Goal: Task Accomplishment & Management: Complete application form

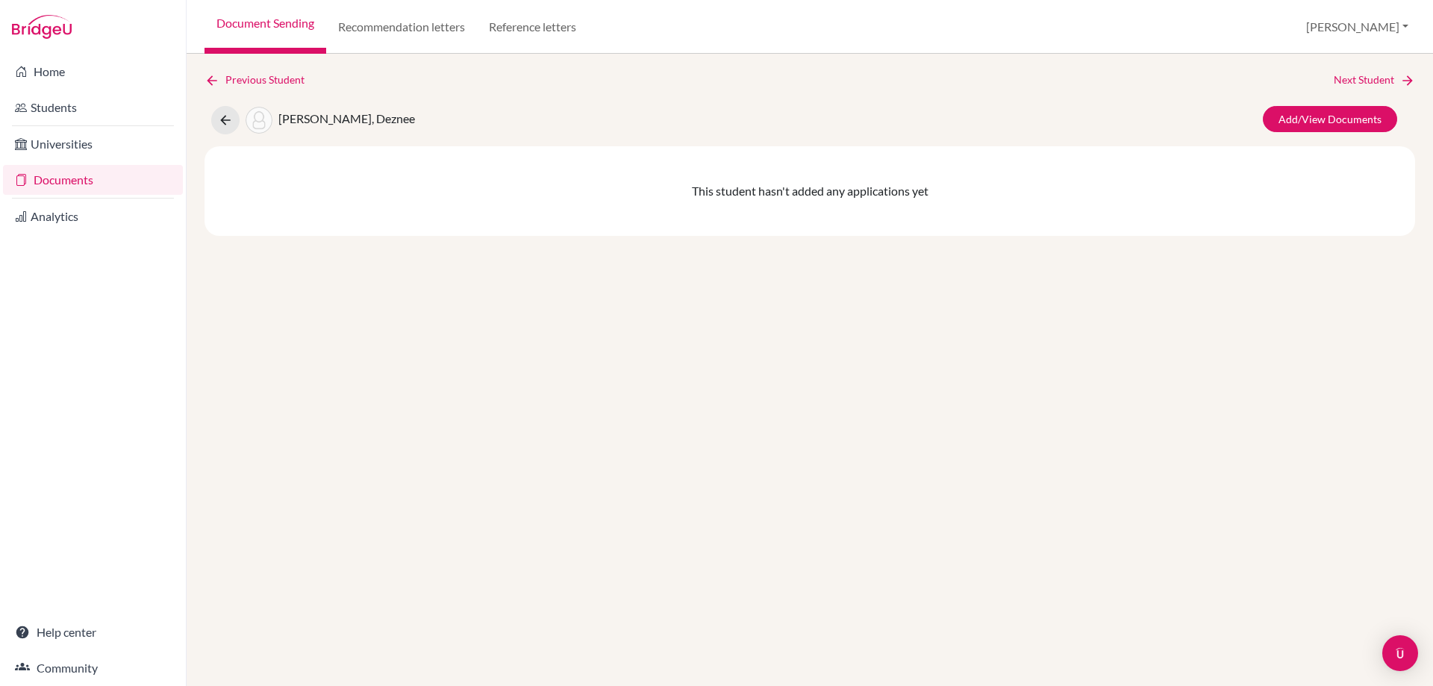
click at [69, 178] on link "Documents" at bounding box center [93, 180] width 180 height 30
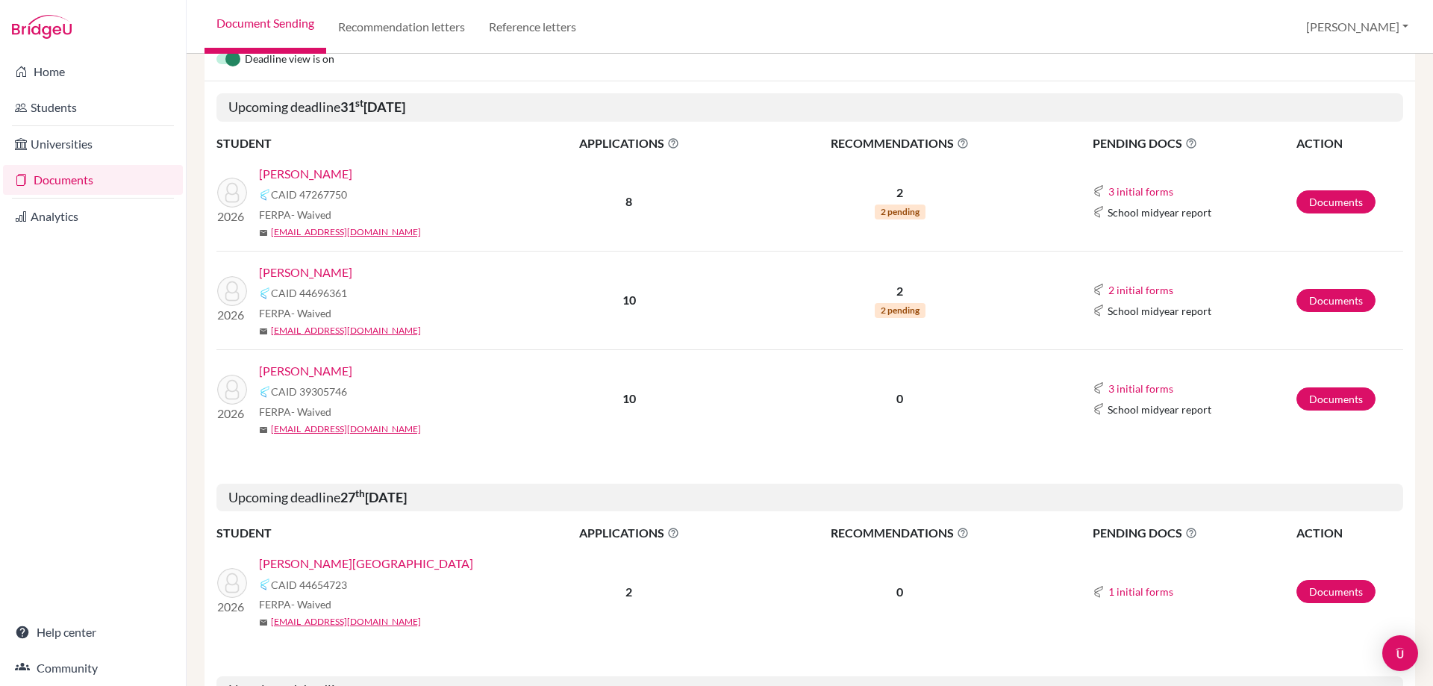
scroll to position [299, 0]
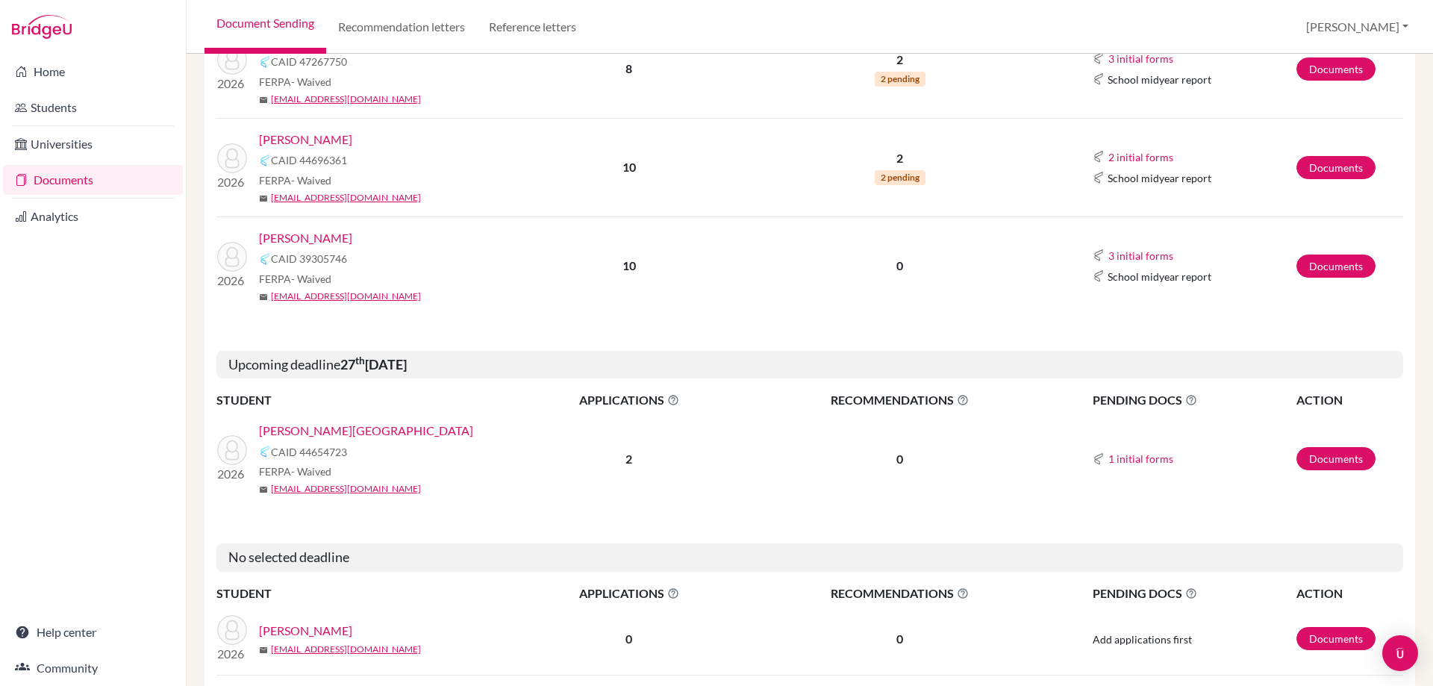
click at [337, 429] on link "[PERSON_NAME][GEOGRAPHIC_DATA]" at bounding box center [366, 431] width 214 height 18
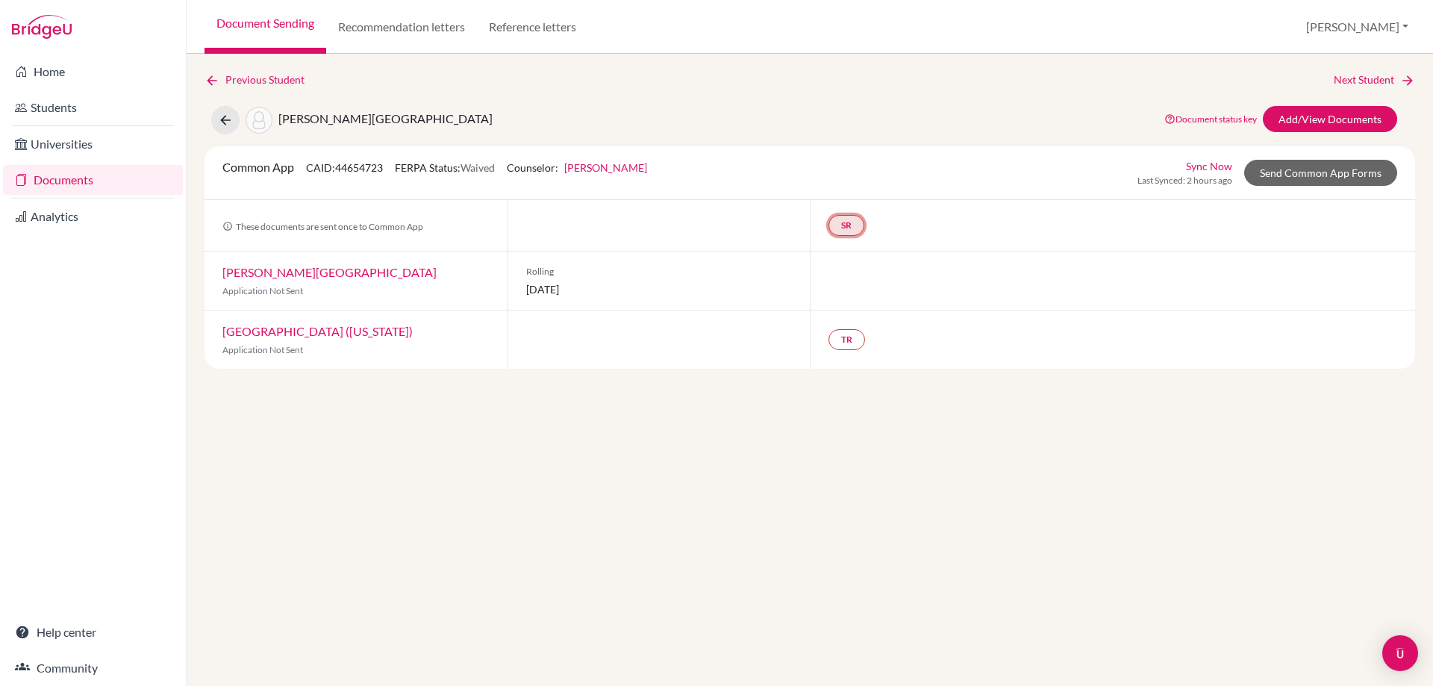
click at [857, 234] on link "SR" at bounding box center [847, 225] width 36 height 21
click at [936, 291] on div at bounding box center [1112, 281] width 605 height 58
click at [848, 340] on link "TR" at bounding box center [847, 339] width 37 height 21
click at [945, 388] on div "Previous Student Next Student Starkenburg, Judah Document status key TR Require…" at bounding box center [810, 370] width 1247 height 632
click at [853, 346] on link "TR" at bounding box center [847, 339] width 37 height 21
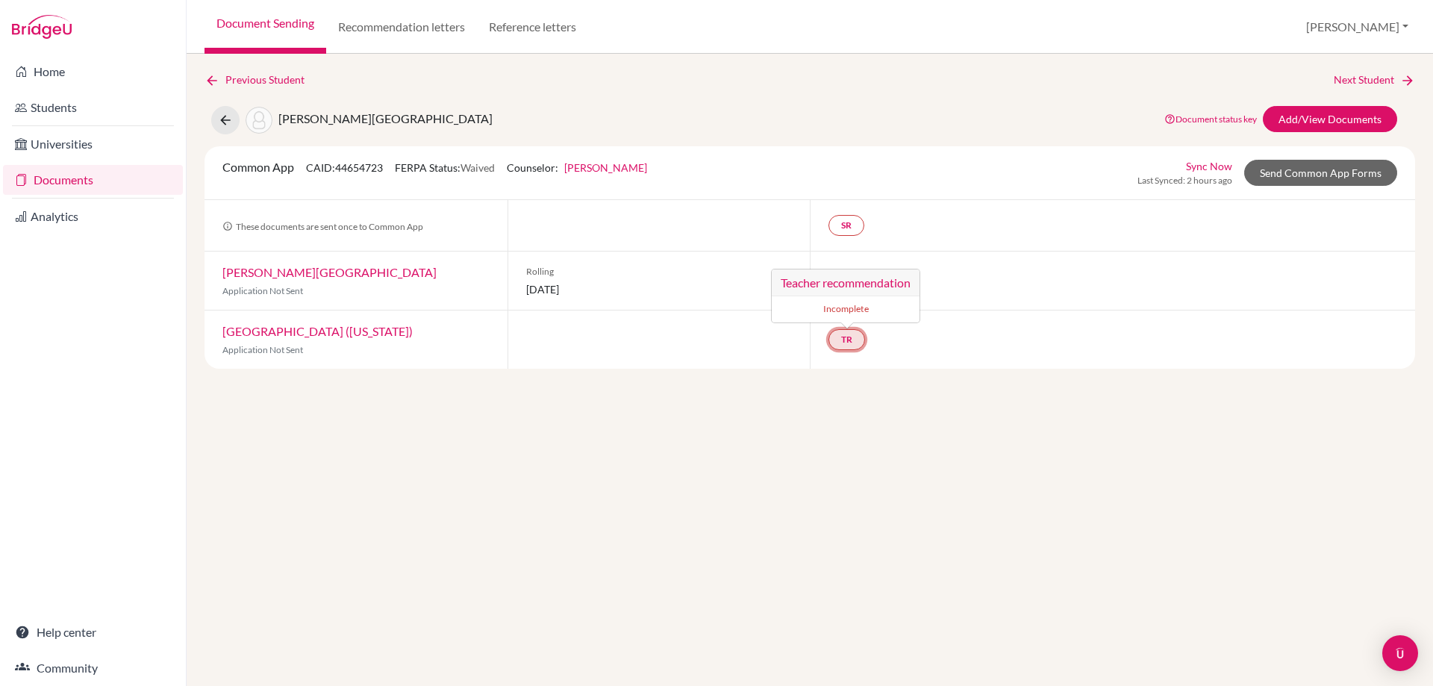
click at [863, 287] on h3 "Teacher recommendation" at bounding box center [846, 282] width 148 height 27
click at [833, 226] on link "SR" at bounding box center [847, 225] width 36 height 21
click at [858, 180] on link "School report" at bounding box center [845, 180] width 63 height 13
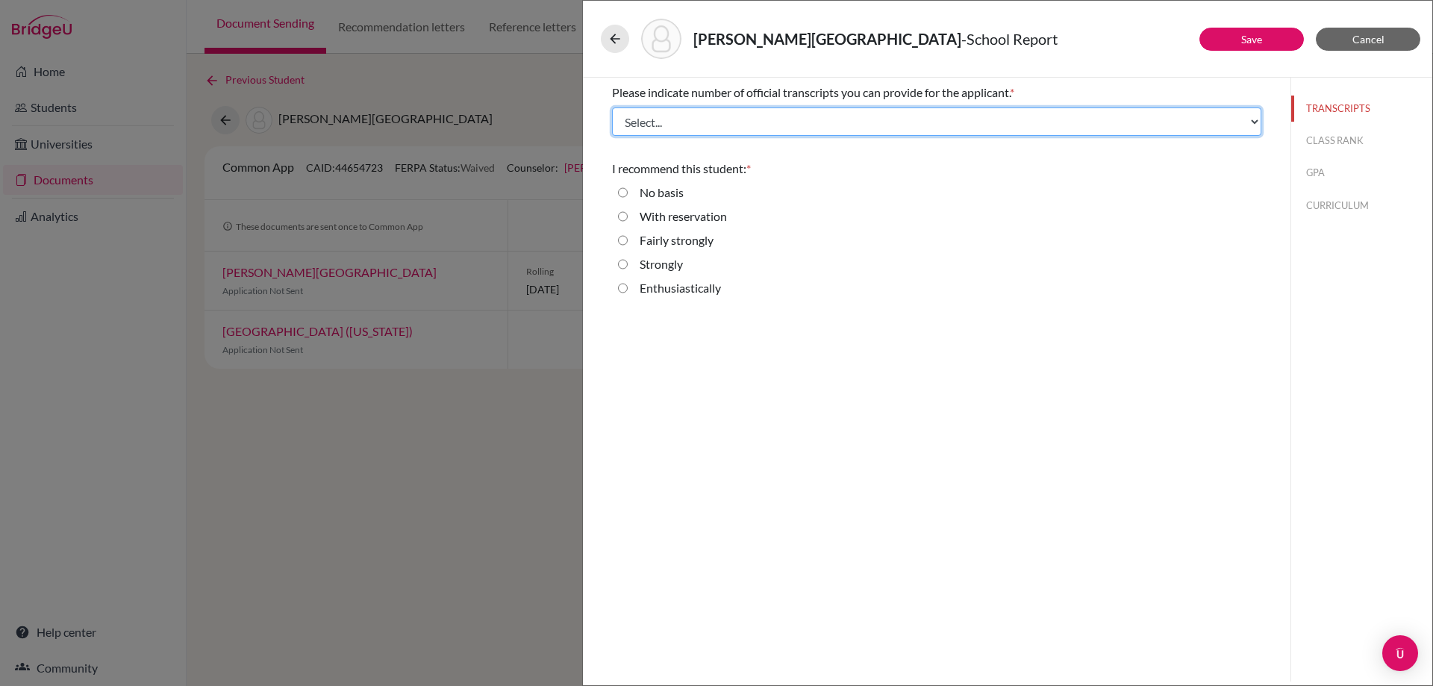
click at [714, 122] on select "Select... 1 2 3 4" at bounding box center [936, 121] width 649 height 28
select select "1"
click at [612, 107] on select "Select... 1 2 3 4" at bounding box center [936, 121] width 649 height 28
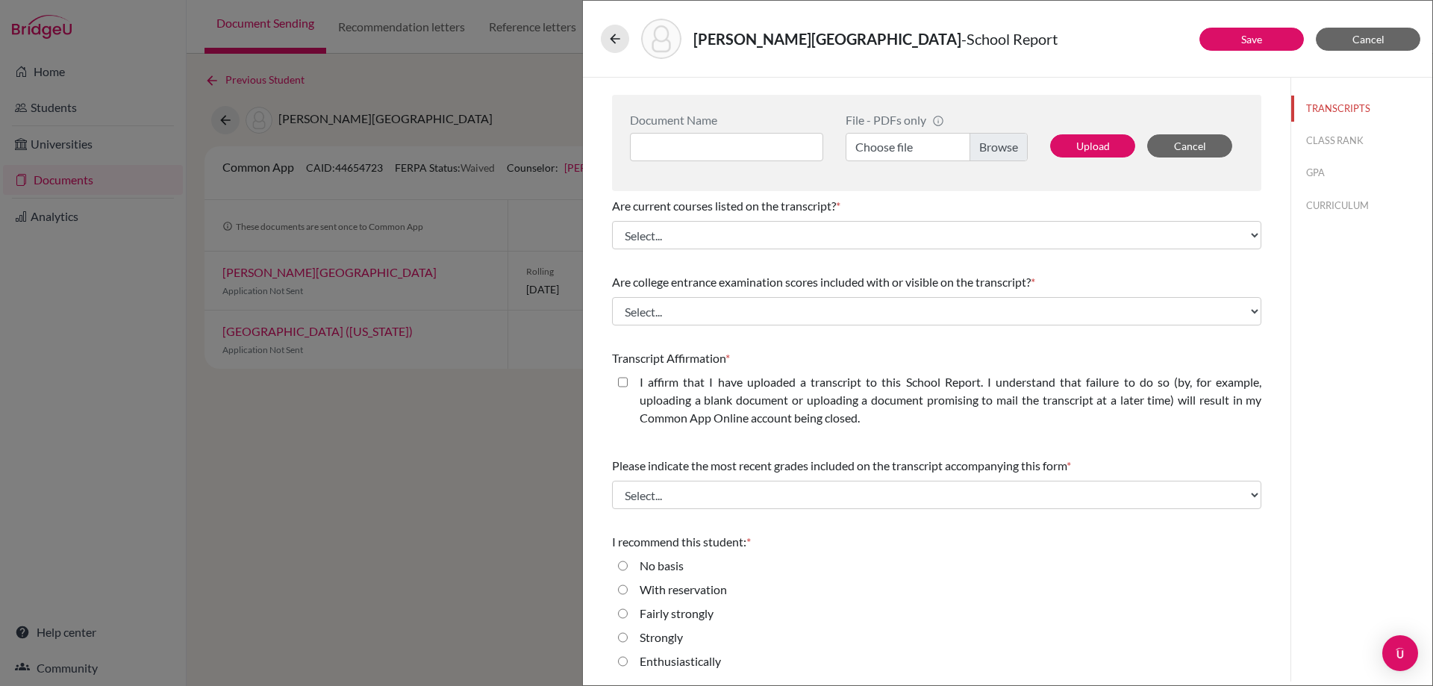
scroll to position [136, 0]
click at [623, 661] on input "Enthusiastically" at bounding box center [623, 661] width 10 height 18
radio input "true"
click at [1318, 144] on button "CLASS RANK" at bounding box center [1361, 141] width 141 height 26
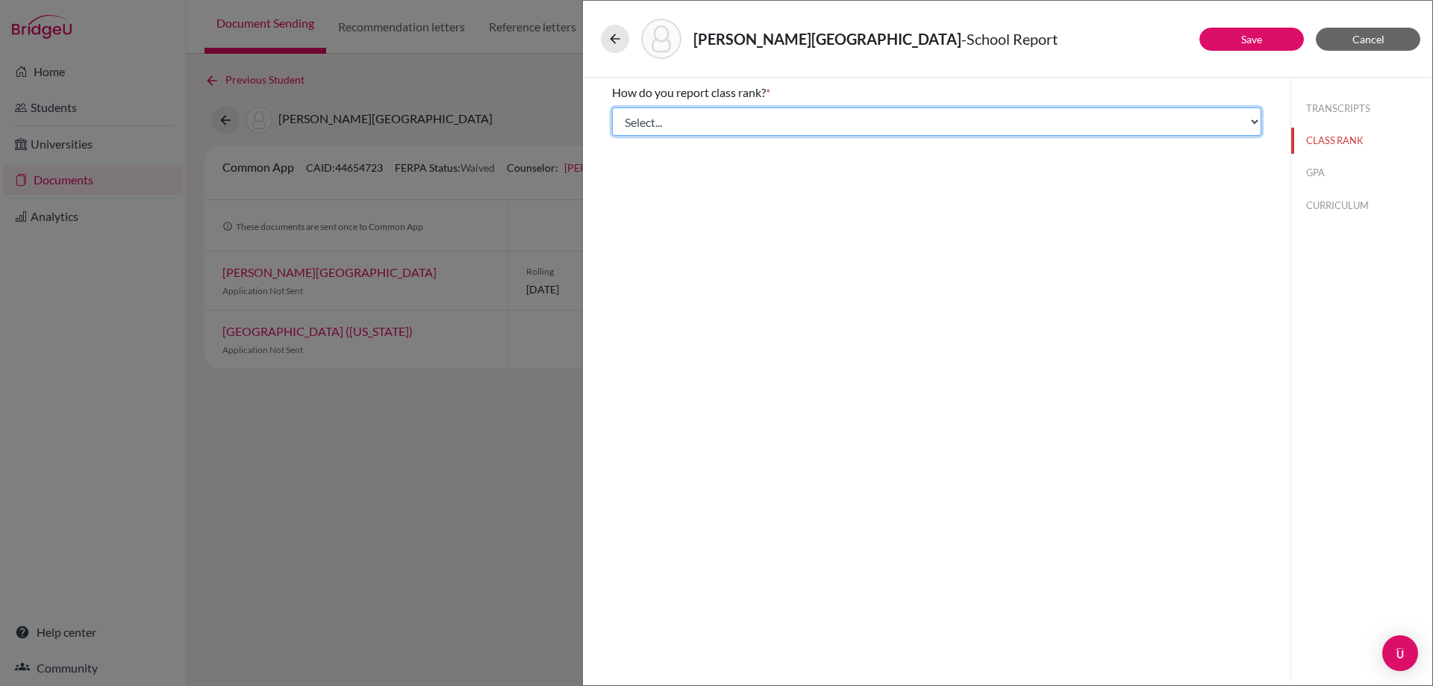
click at [935, 125] on select "Select... Exact Decile Quintile Quartile None" at bounding box center [936, 121] width 649 height 28
select select "1"
click at [612, 107] on select "Select... Exact Decile Quintile Quartile None" at bounding box center [936, 121] width 649 height 28
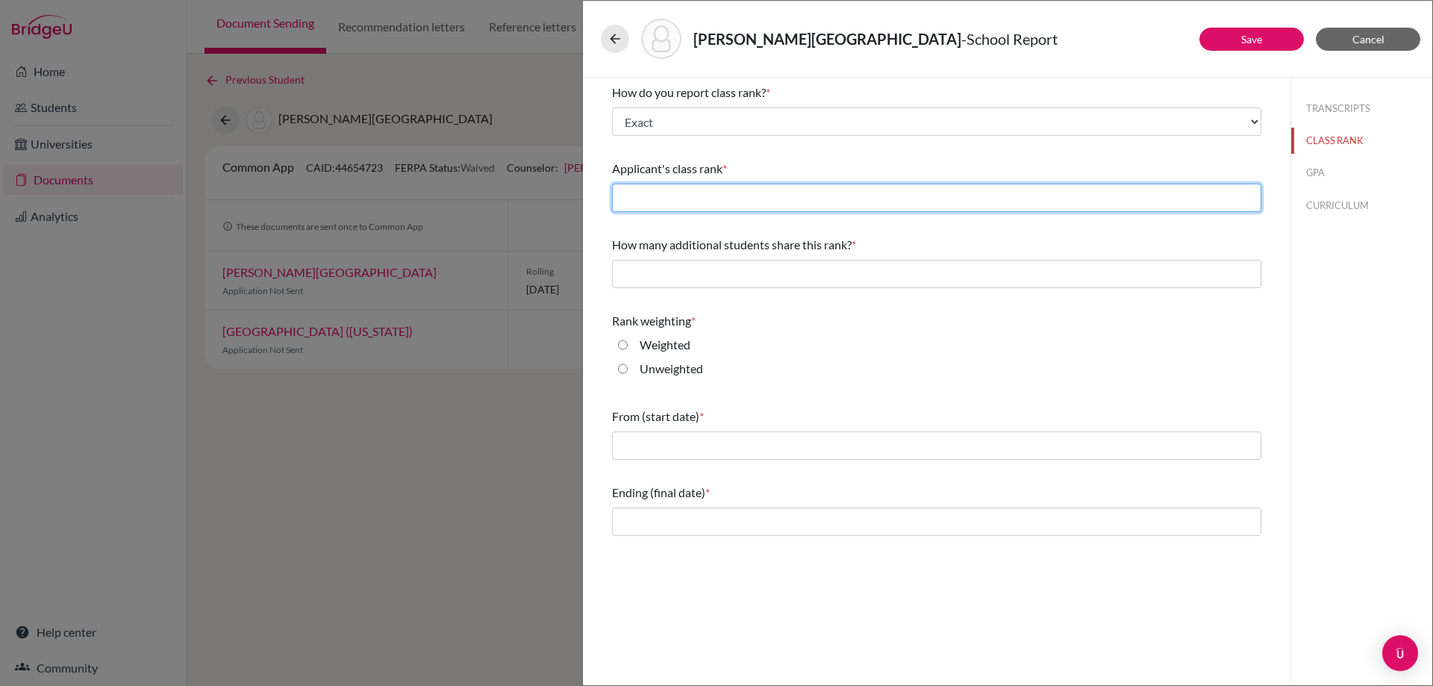
click at [748, 199] on input "text" at bounding box center [936, 198] width 649 height 28
type input "9"
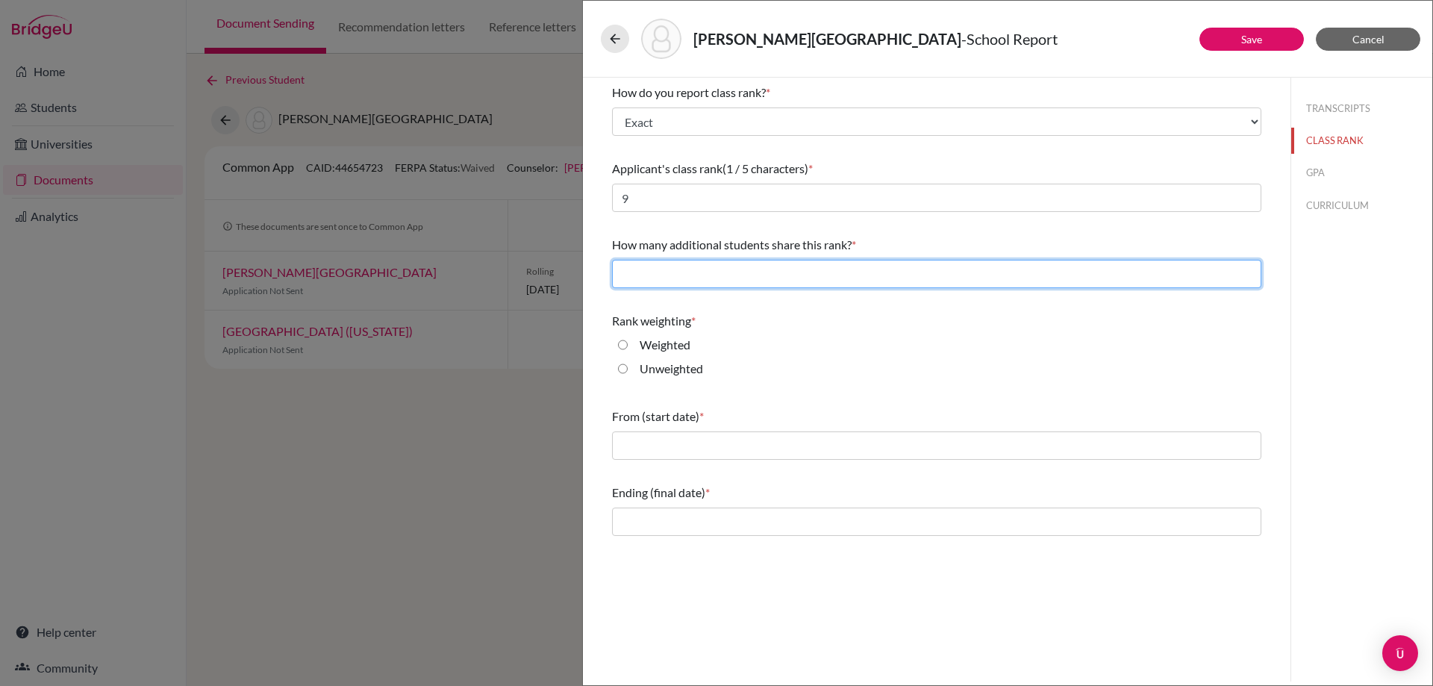
click at [799, 274] on input "text" at bounding box center [936, 274] width 649 height 28
type input "0"
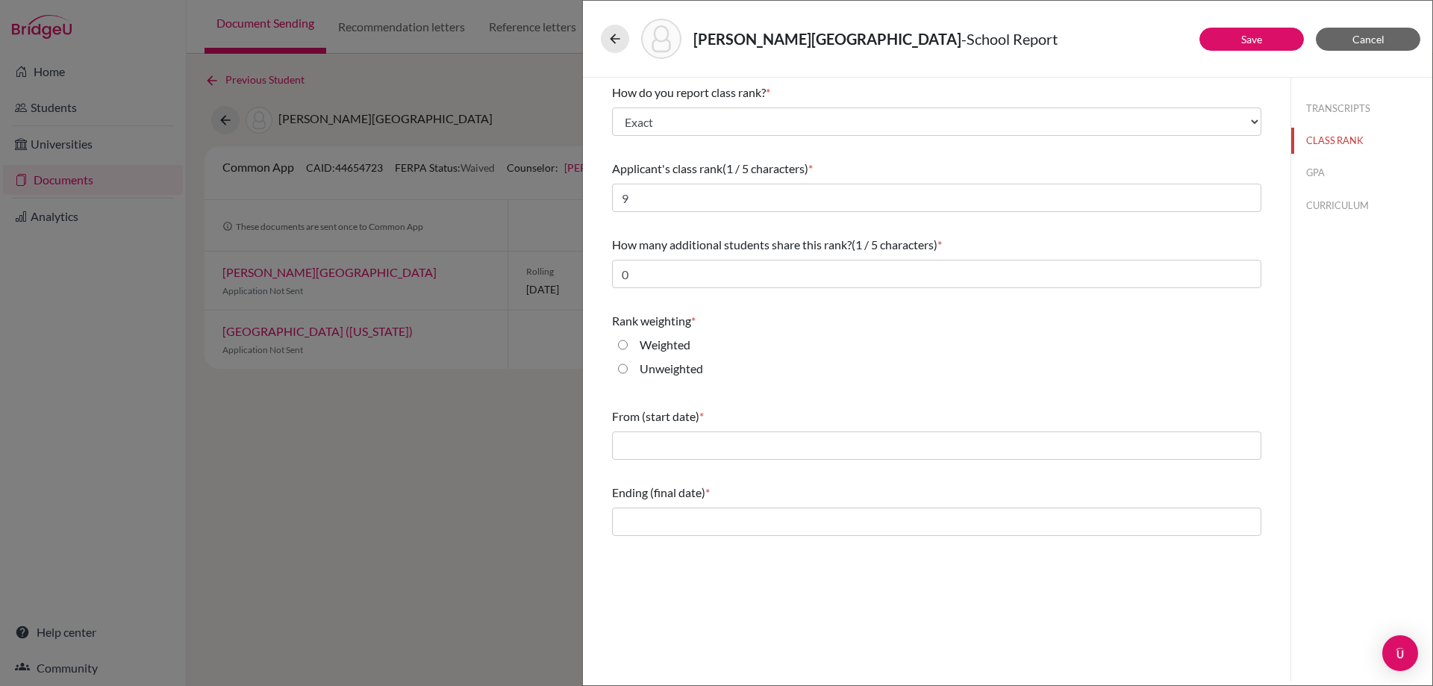
click at [620, 345] on input "Weighted" at bounding box center [623, 345] width 10 height 18
radio input "true"
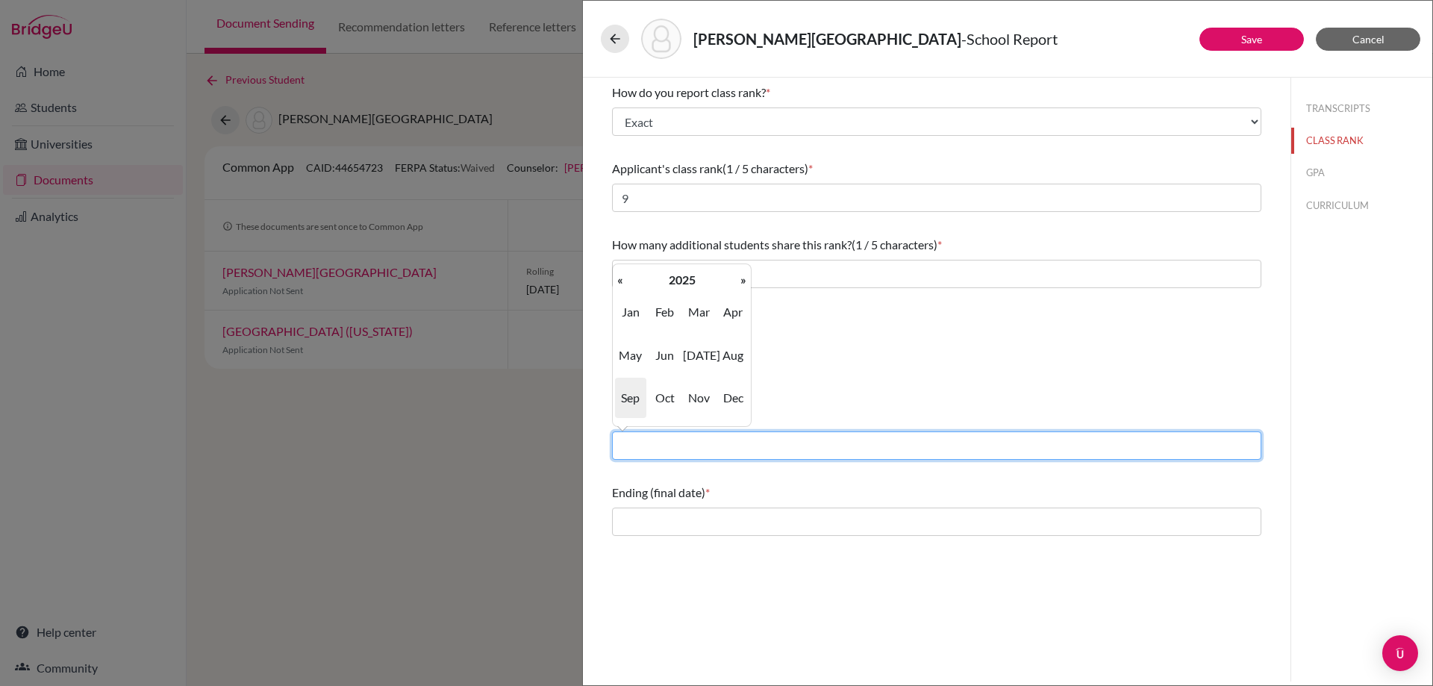
click at [674, 446] on input "text" at bounding box center [936, 445] width 649 height 28
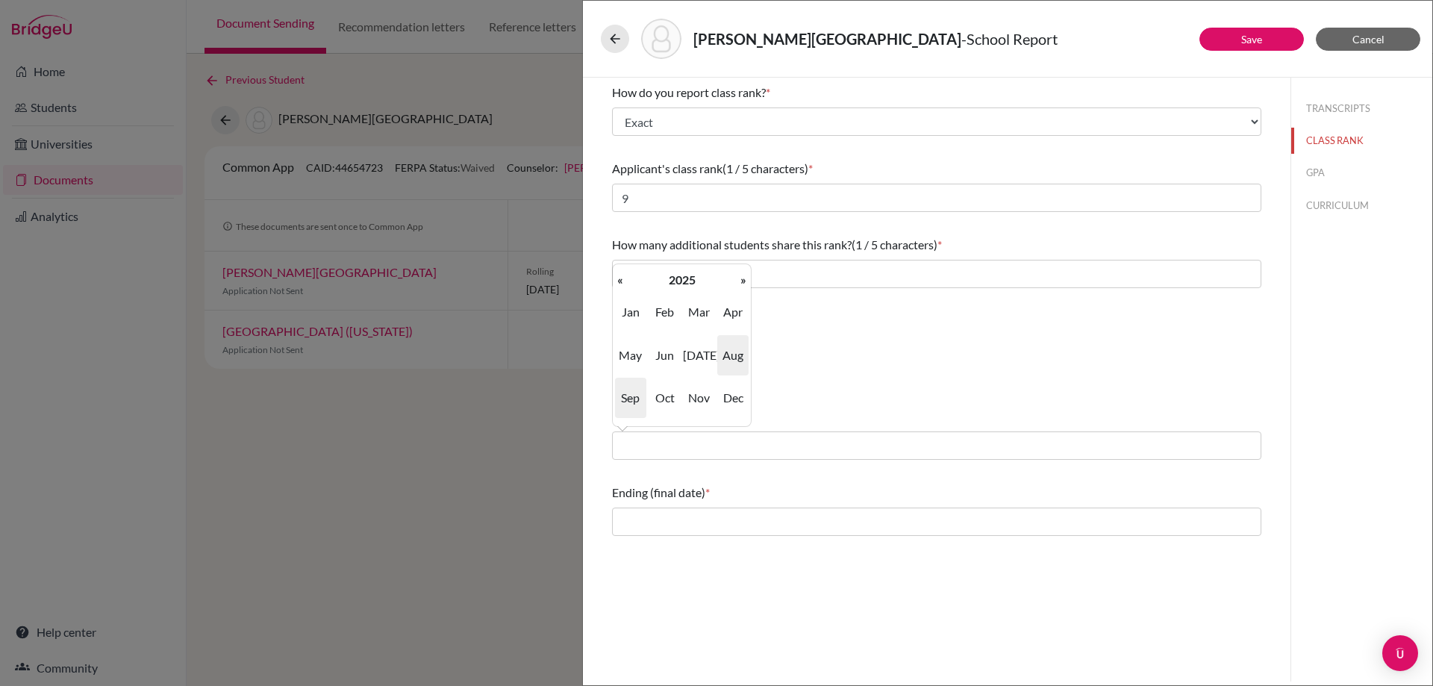
click at [735, 351] on span "Aug" at bounding box center [732, 355] width 31 height 40
type input "08/2025"
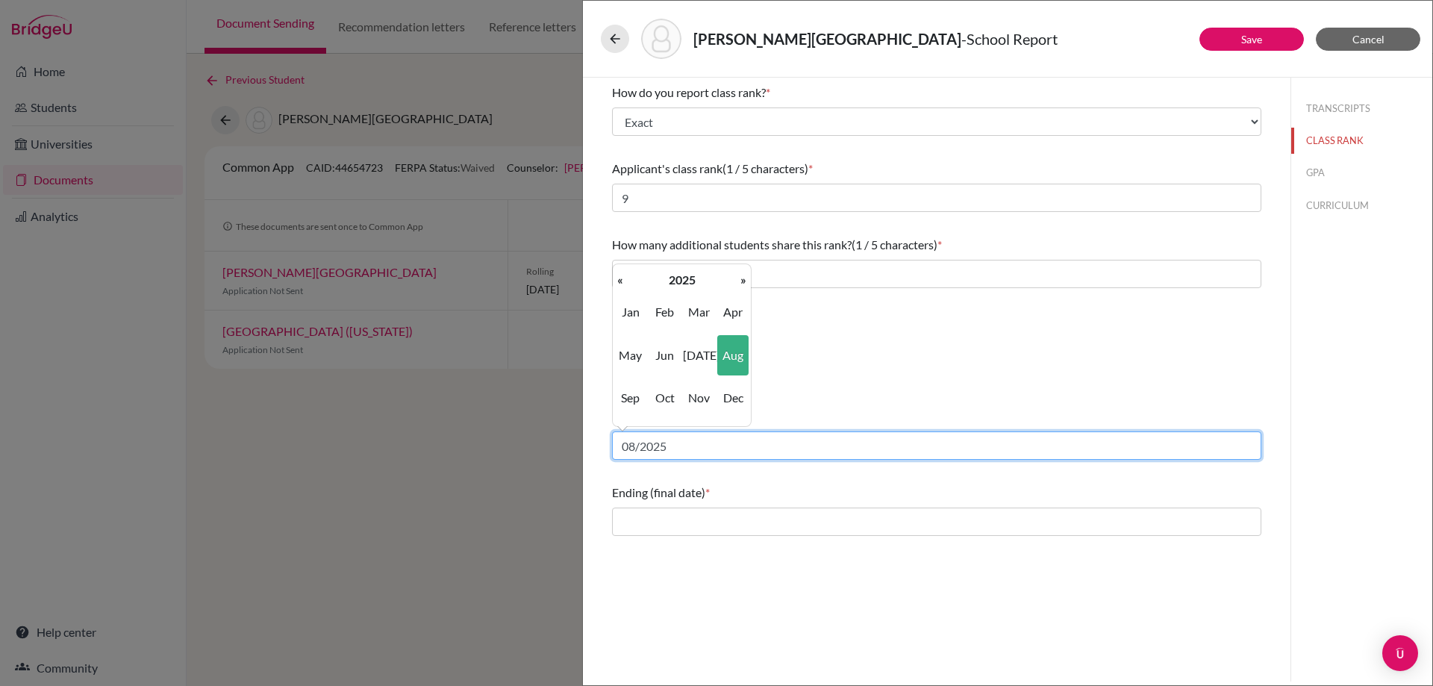
click at [685, 443] on input "08/2025" at bounding box center [936, 445] width 649 height 28
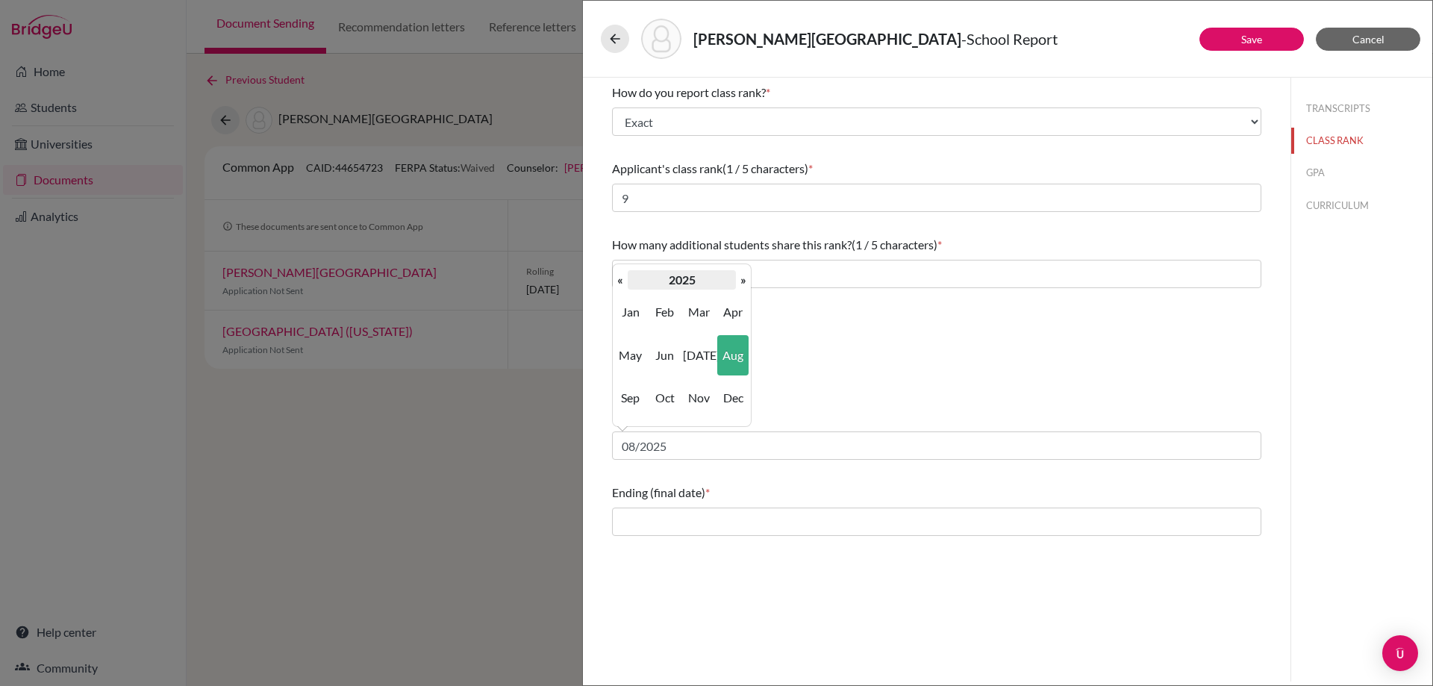
click at [628, 281] on th "2025" at bounding box center [682, 279] width 108 height 19
click at [726, 317] on span "2022" at bounding box center [732, 312] width 31 height 40
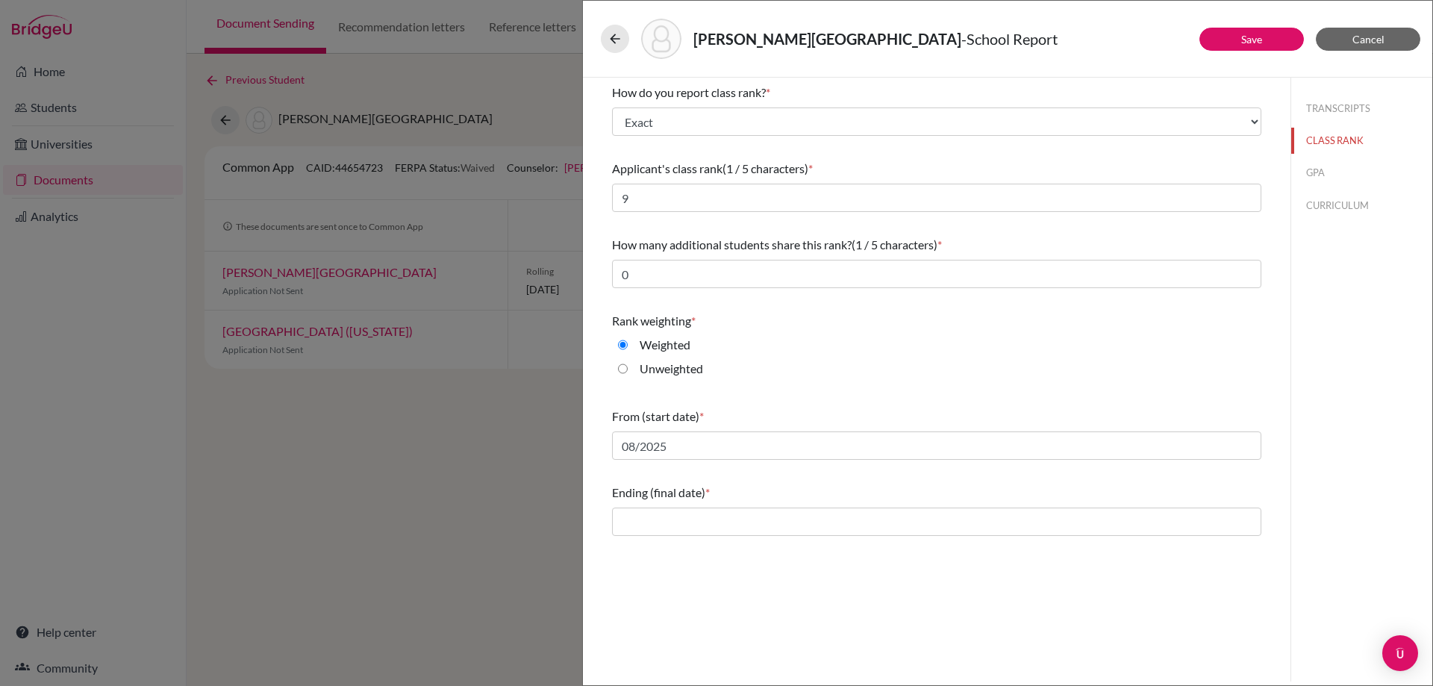
click at [810, 387] on div "Rank weighting * Weighted Unweighted" at bounding box center [936, 348] width 649 height 84
click at [680, 513] on input "text" at bounding box center [936, 522] width 649 height 28
click at [745, 355] on th "»" at bounding box center [743, 355] width 15 height 19
click at [673, 434] on span "Jun" at bounding box center [664, 431] width 31 height 40
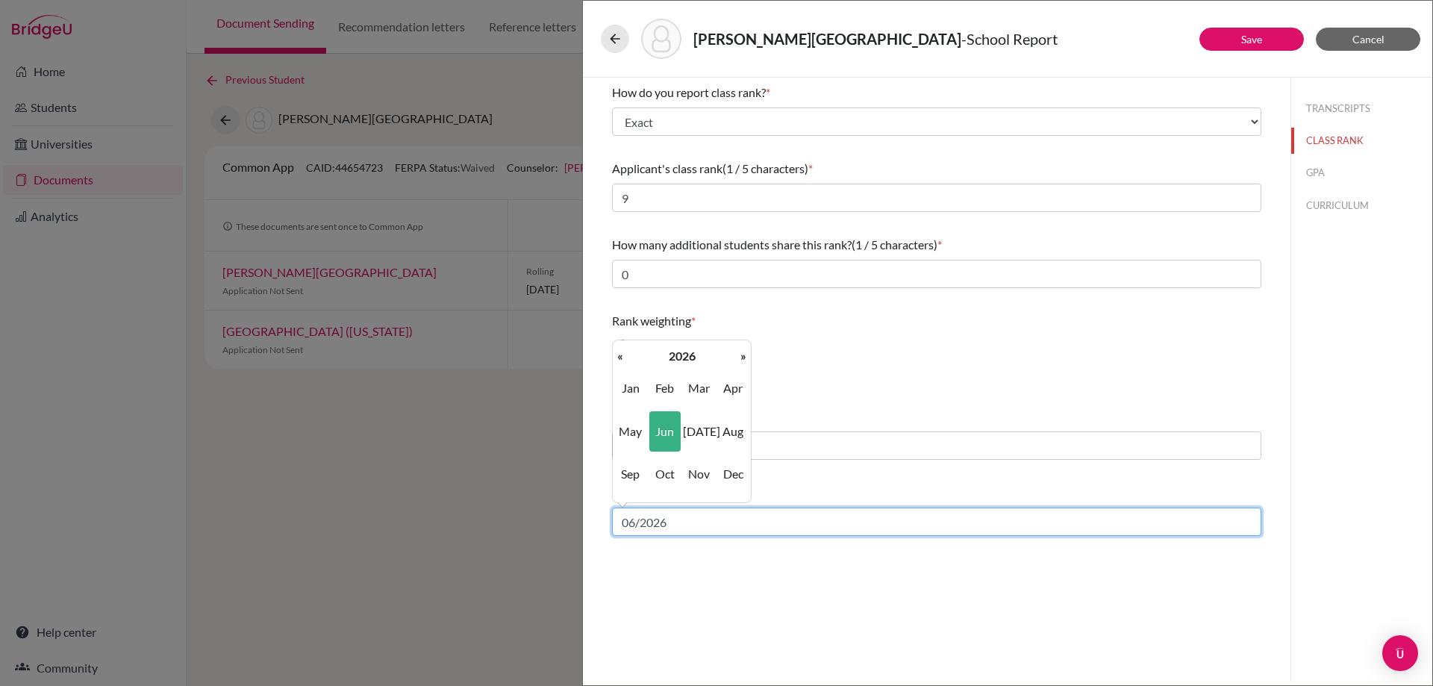
click at [682, 531] on input "06/2026" at bounding box center [936, 522] width 649 height 28
click at [620, 358] on th "«" at bounding box center [620, 355] width 15 height 19
click at [660, 430] on span "Jun" at bounding box center [664, 431] width 31 height 40
type input "06/2025"
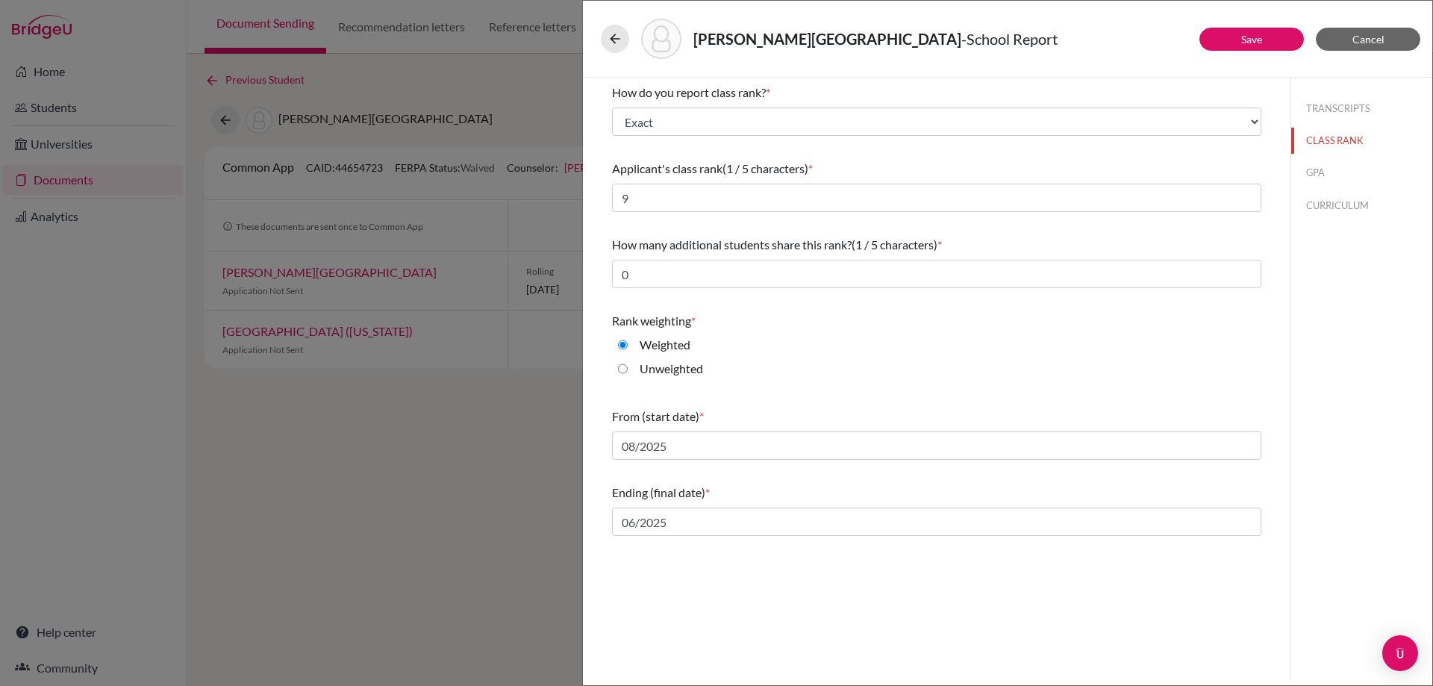
click at [981, 596] on div "How do you report class rank? * Select... Exact Decile Quintile Quartile None A…" at bounding box center [937, 380] width 708 height 604
click at [1309, 169] on button "GPA" at bounding box center [1361, 173] width 141 height 26
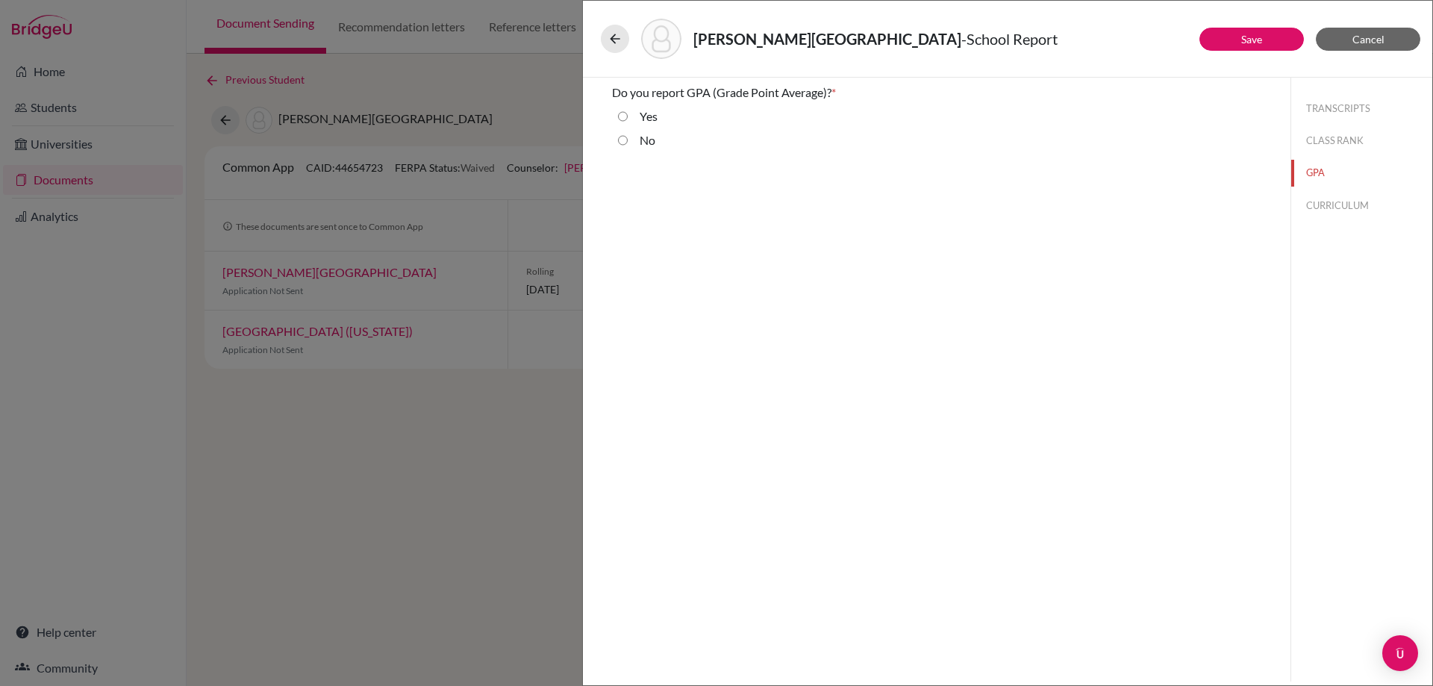
click at [643, 115] on label "Yes" at bounding box center [649, 116] width 18 height 18
click at [628, 115] on input "Yes" at bounding box center [623, 116] width 10 height 18
radio input "true"
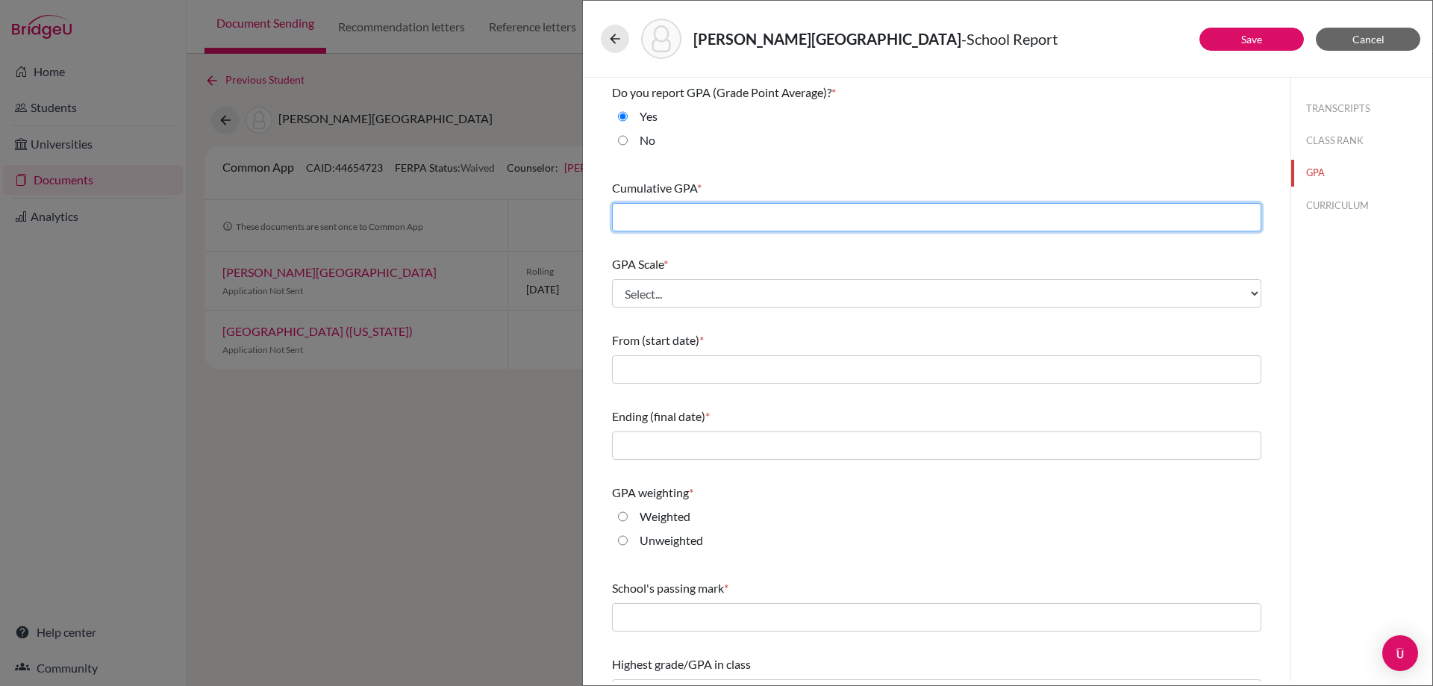
click at [674, 210] on input "text" at bounding box center [936, 217] width 649 height 28
type input "3.47"
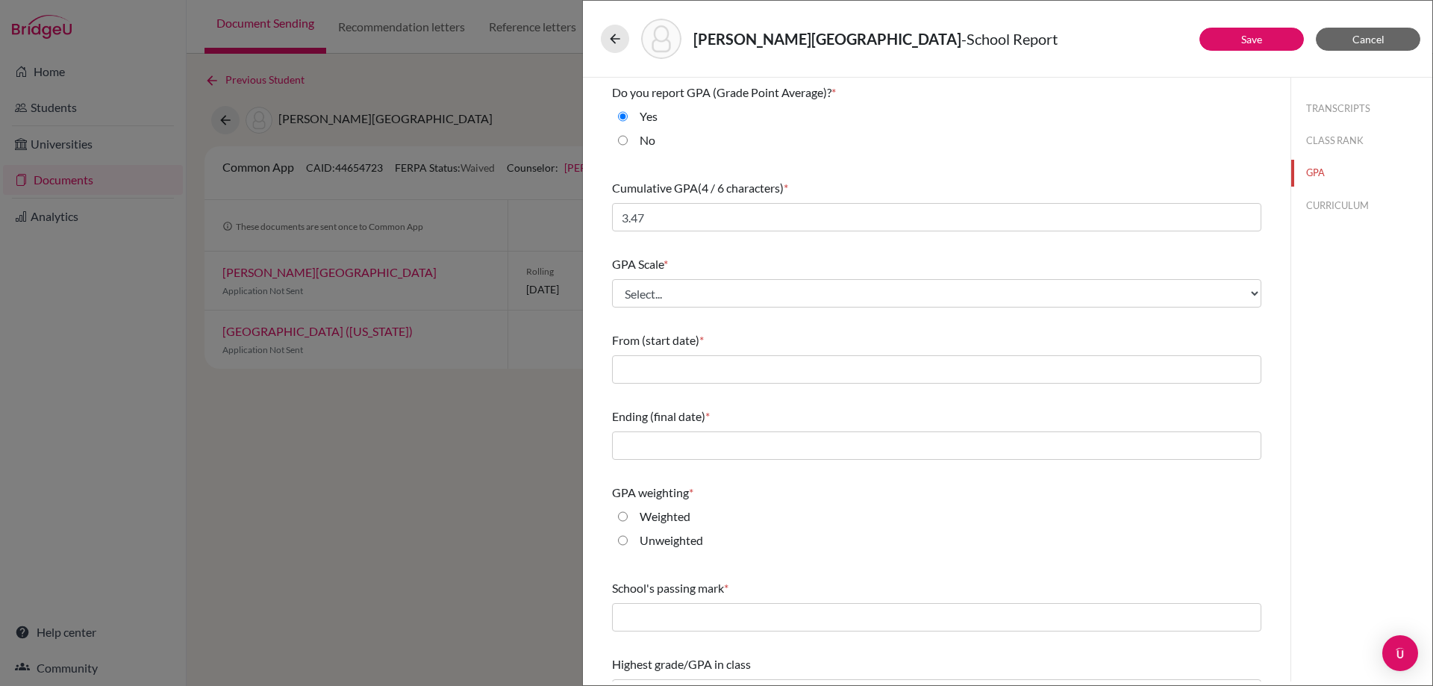
click at [685, 285] on div "GPA Scale * Select... 4 5 6 7 8 9 10 11 12 13 14 15 16 17 18 19 20 100" at bounding box center [936, 281] width 649 height 64
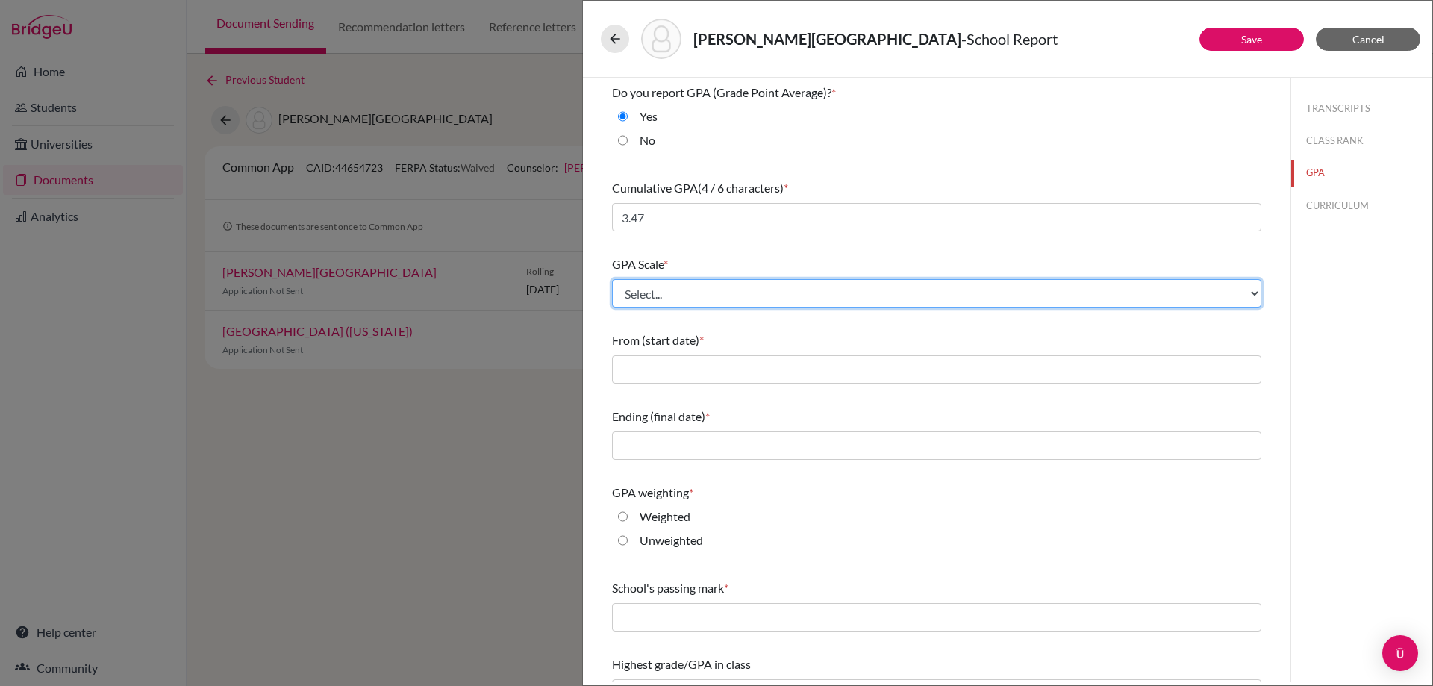
click at [685, 293] on select "Select... 4 5 6 7 8 9 10 11 12 13 14 15 16 17 18 19 20 100" at bounding box center [936, 293] width 649 height 28
select select "4"
click at [612, 279] on select "Select... 4 5 6 7 8 9 10 11 12 13 14 15 16 17 18 19 20 100" at bounding box center [936, 293] width 649 height 28
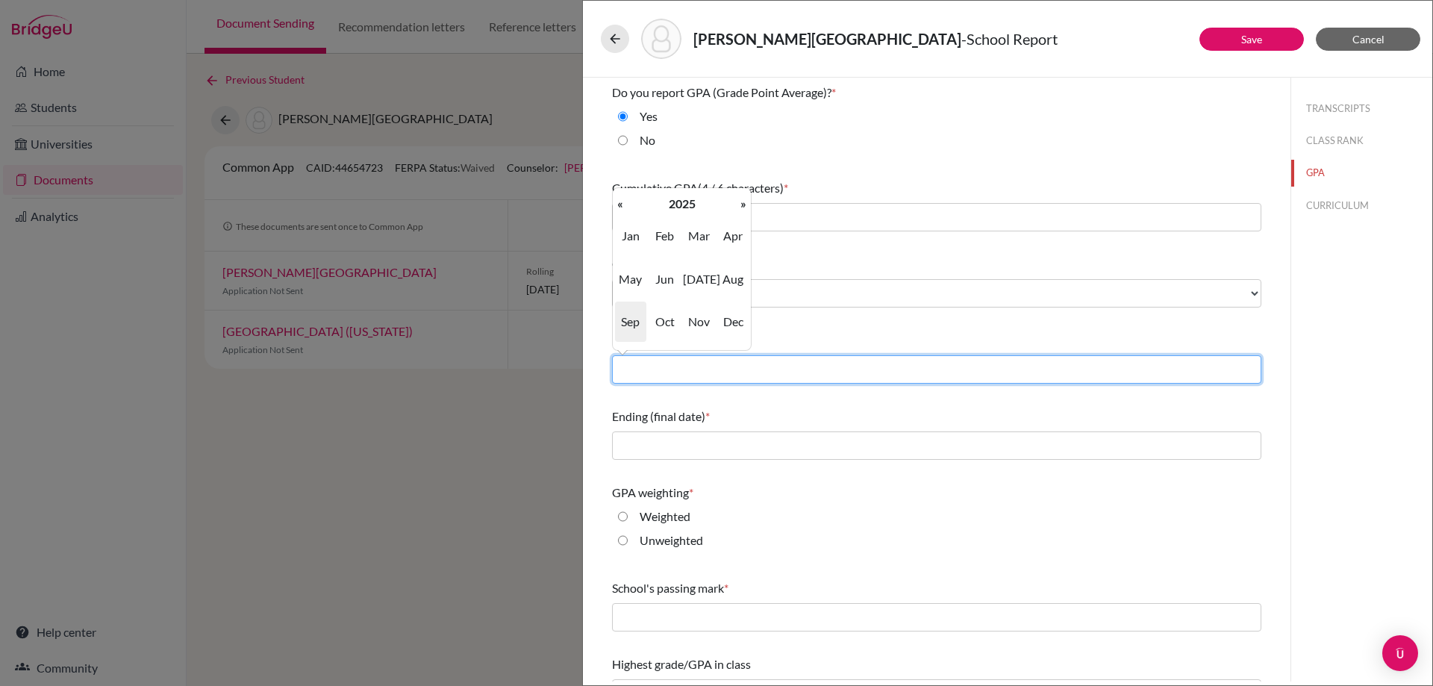
click at [679, 367] on input "text" at bounding box center [936, 369] width 649 height 28
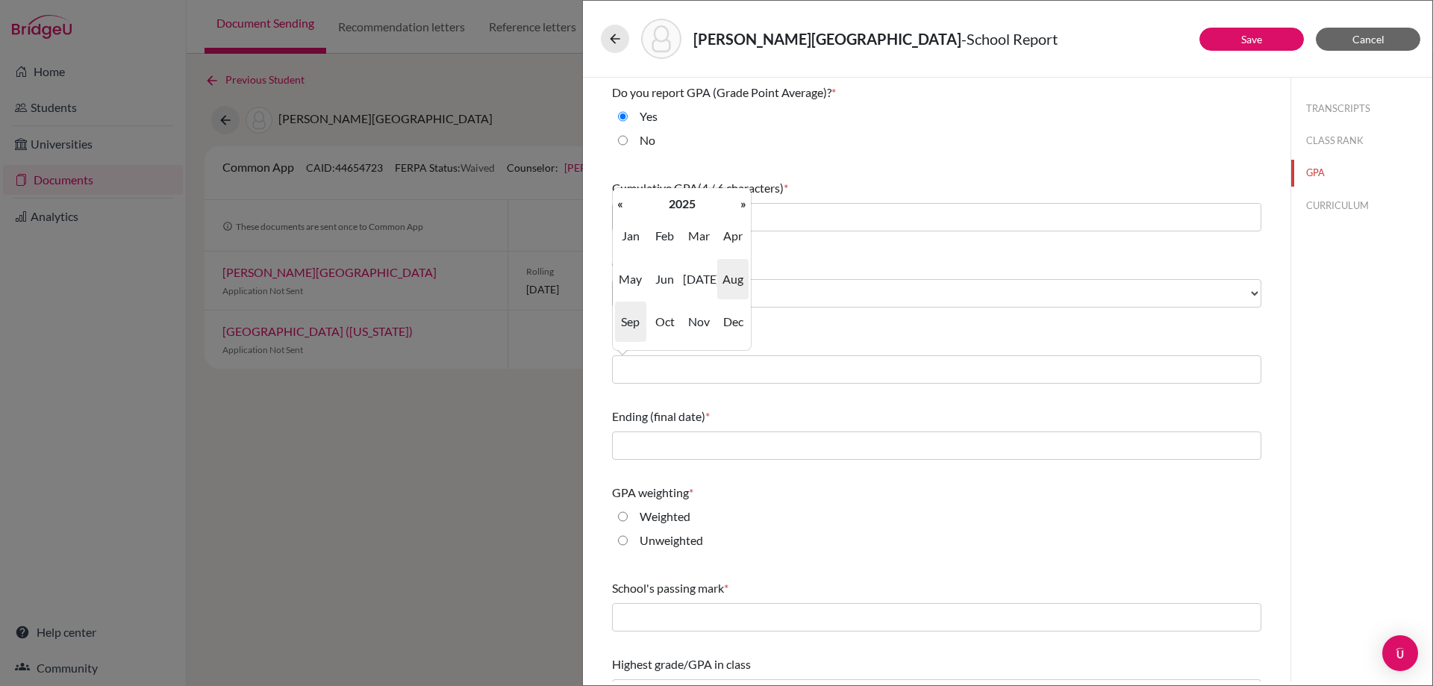
click at [735, 278] on span "Aug" at bounding box center [732, 279] width 31 height 40
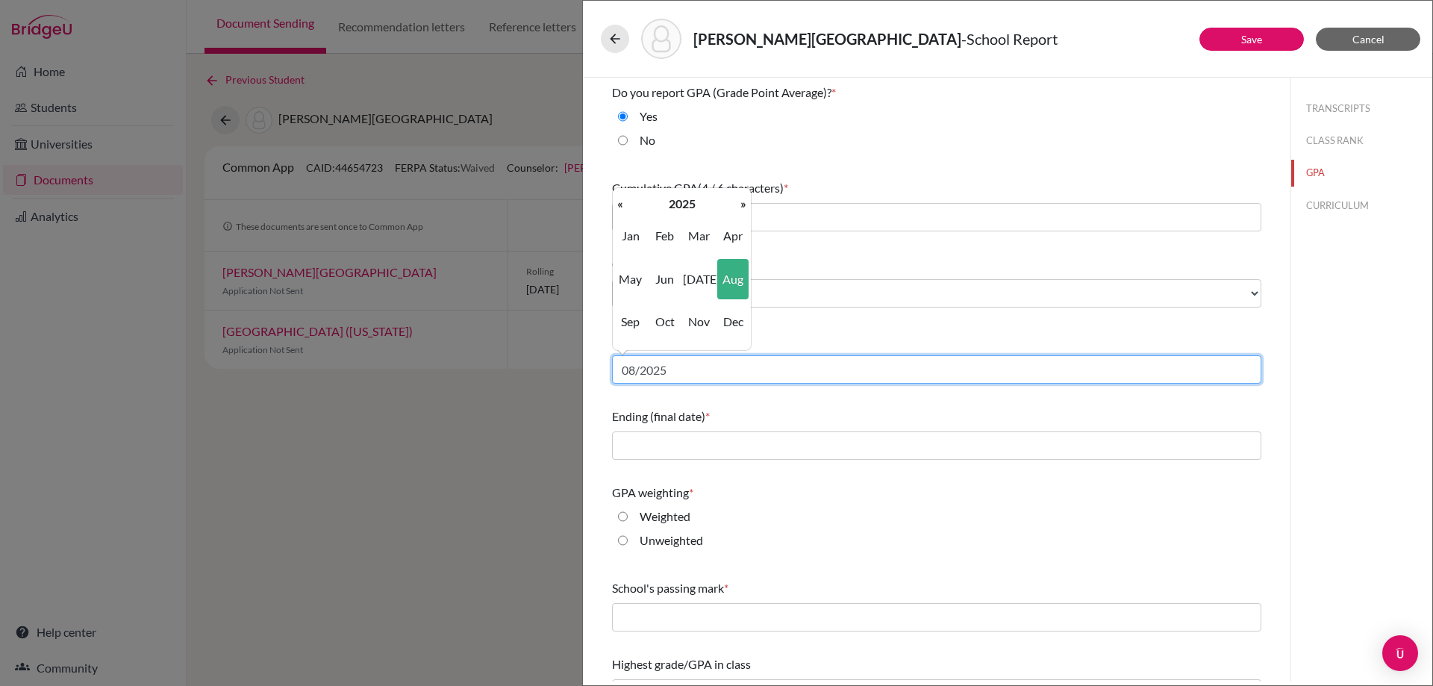
click at [667, 373] on input "08/2025" at bounding box center [936, 369] width 649 height 28
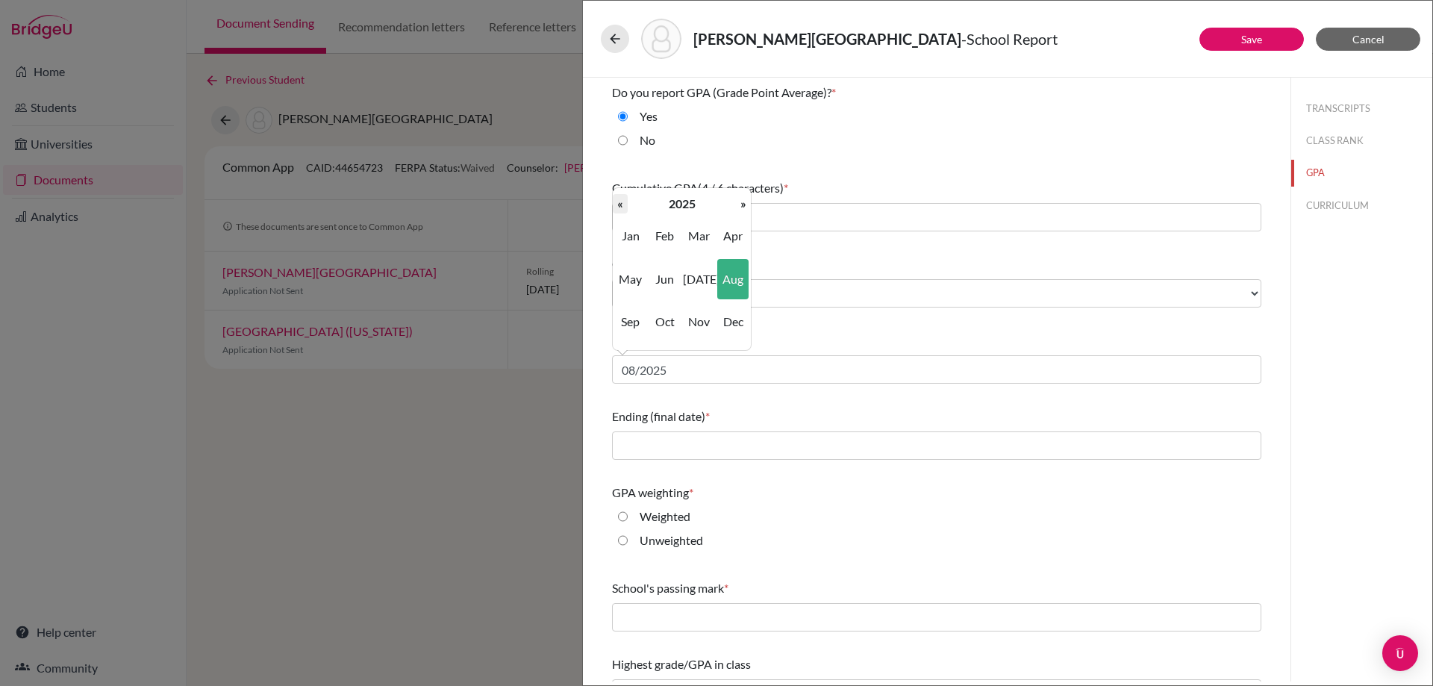
click at [619, 201] on th "«" at bounding box center [620, 203] width 15 height 19
click at [733, 287] on span "Aug" at bounding box center [732, 279] width 31 height 40
type input "08/2022"
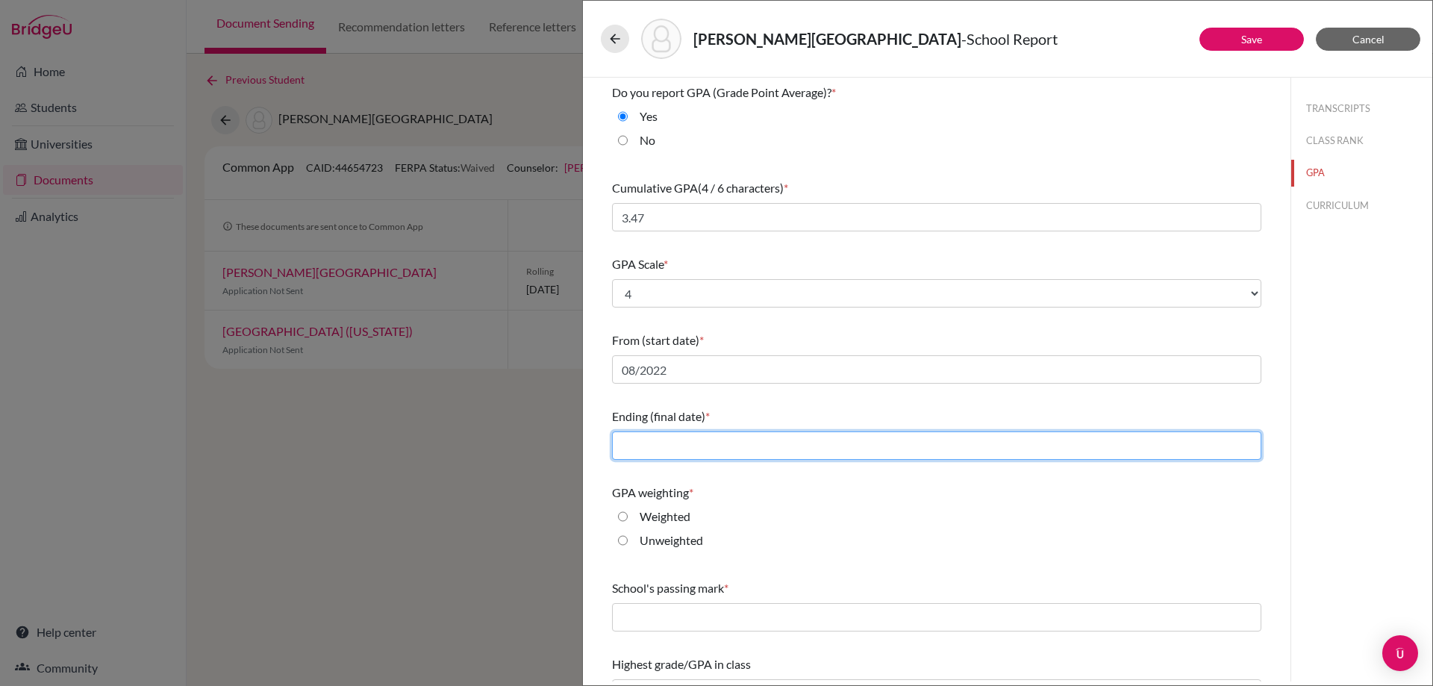
click at [708, 448] on input "text" at bounding box center [936, 445] width 649 height 28
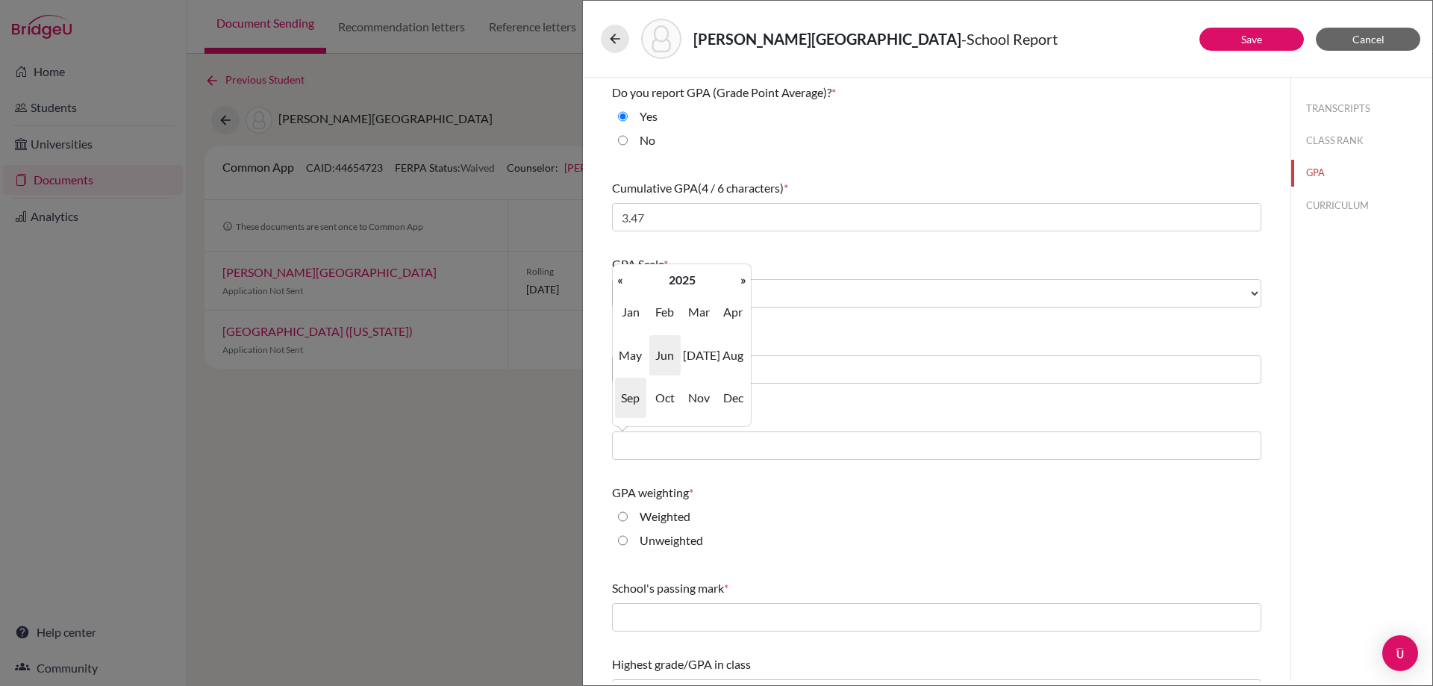
click at [670, 352] on span "Jun" at bounding box center [664, 355] width 31 height 40
type input "06/2025"
click at [624, 516] on input "Weighted" at bounding box center [623, 517] width 10 height 18
radio input "true"
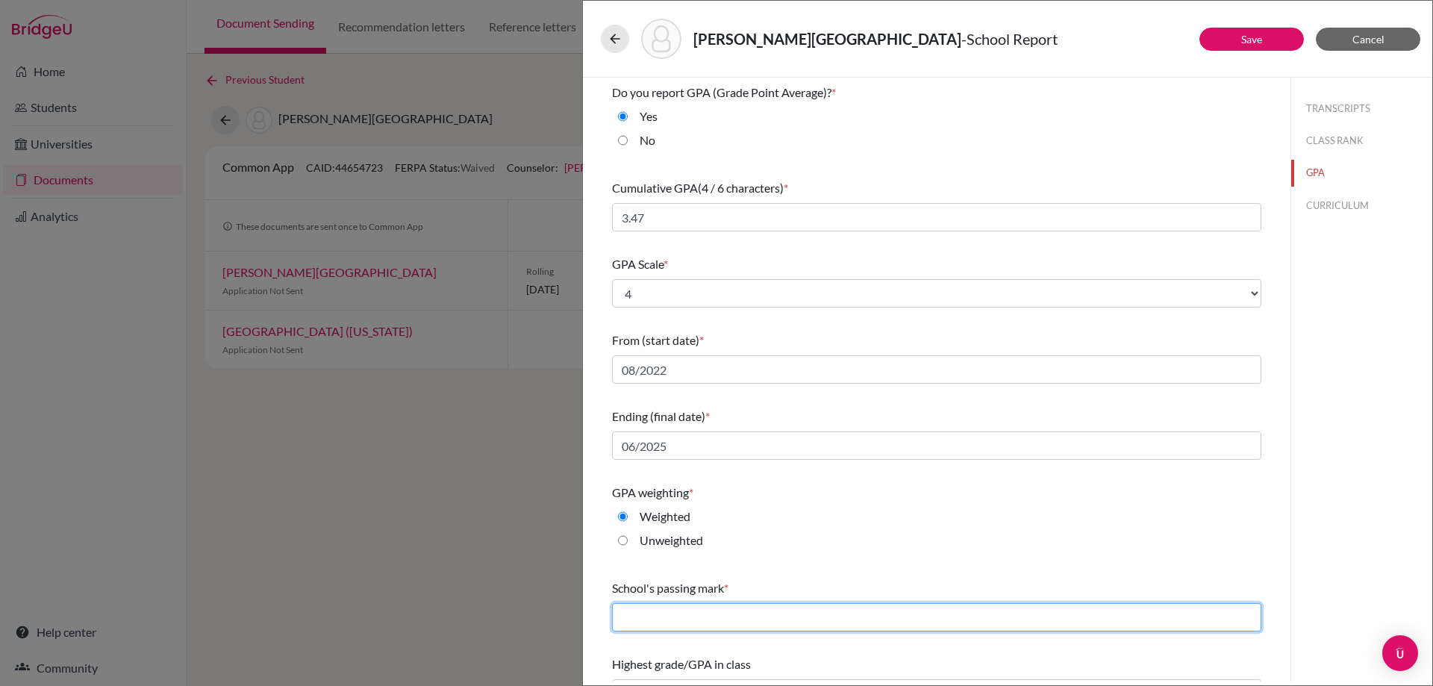
click at [682, 624] on input "text" at bounding box center [936, 617] width 649 height 28
type input "60"
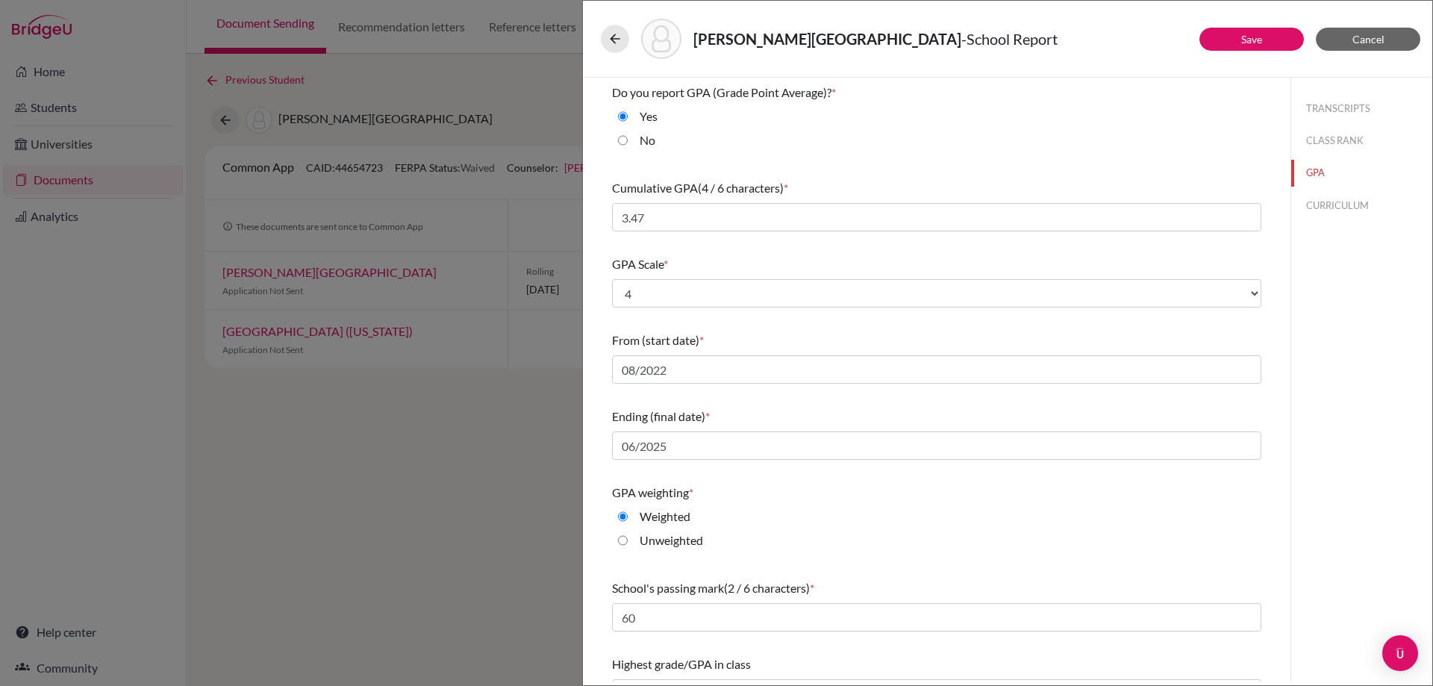
click at [870, 502] on div "GPA weighting * Weighted Unweighted" at bounding box center [936, 520] width 649 height 84
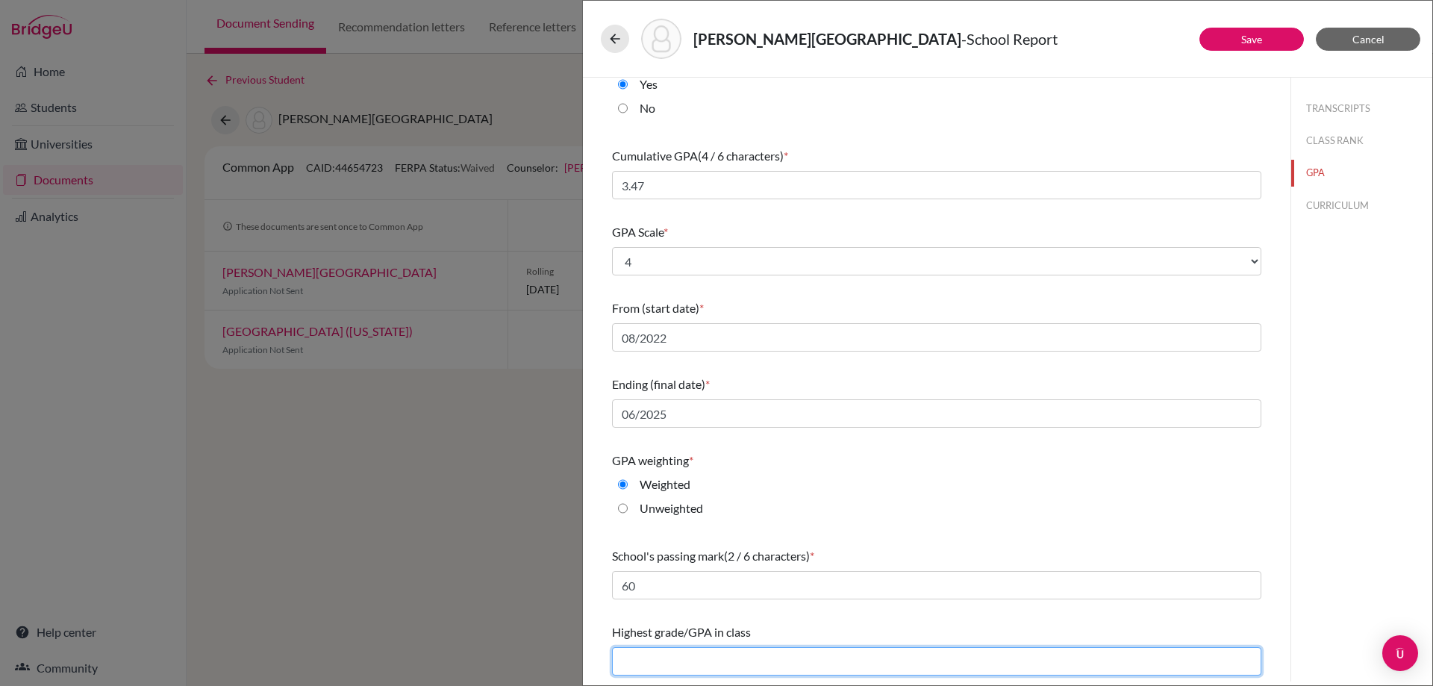
click at [699, 657] on input "text" at bounding box center [936, 661] width 649 height 28
type input "4.16"
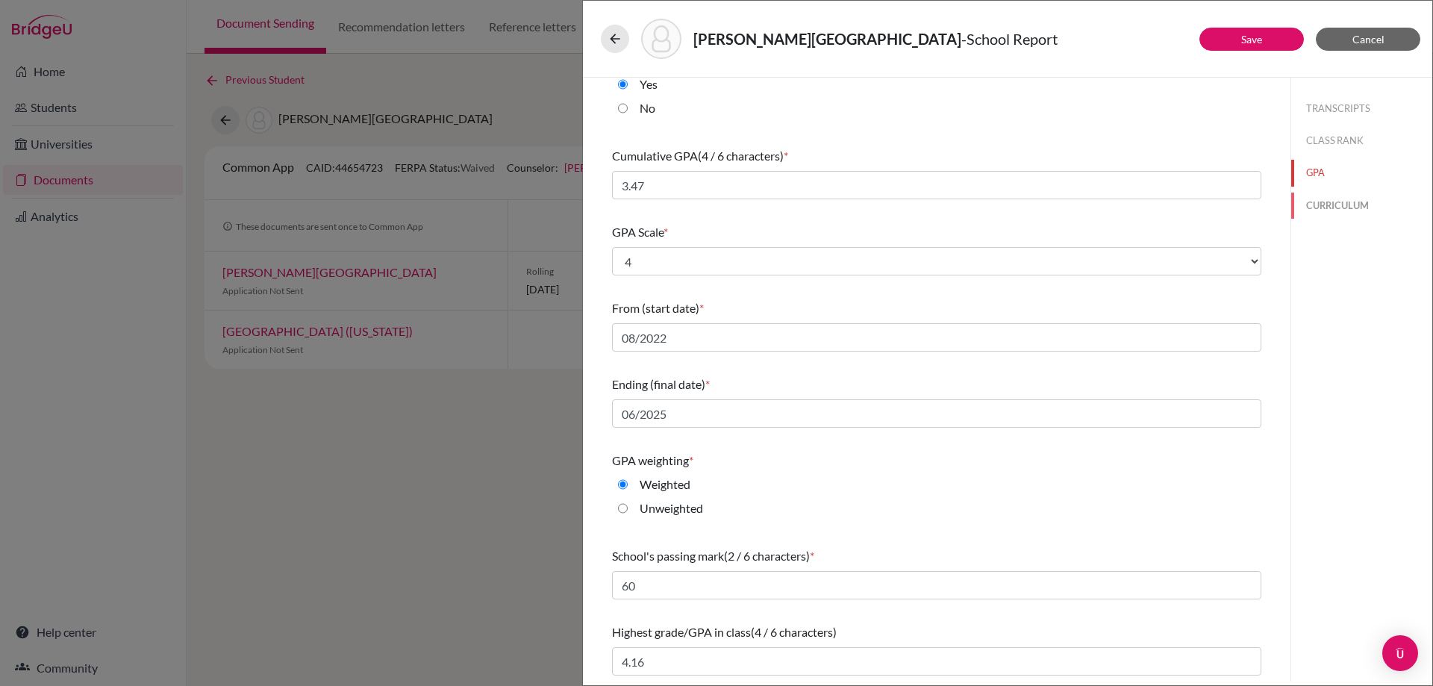
click at [1339, 211] on button "CURRICULUM" at bounding box center [1361, 206] width 141 height 26
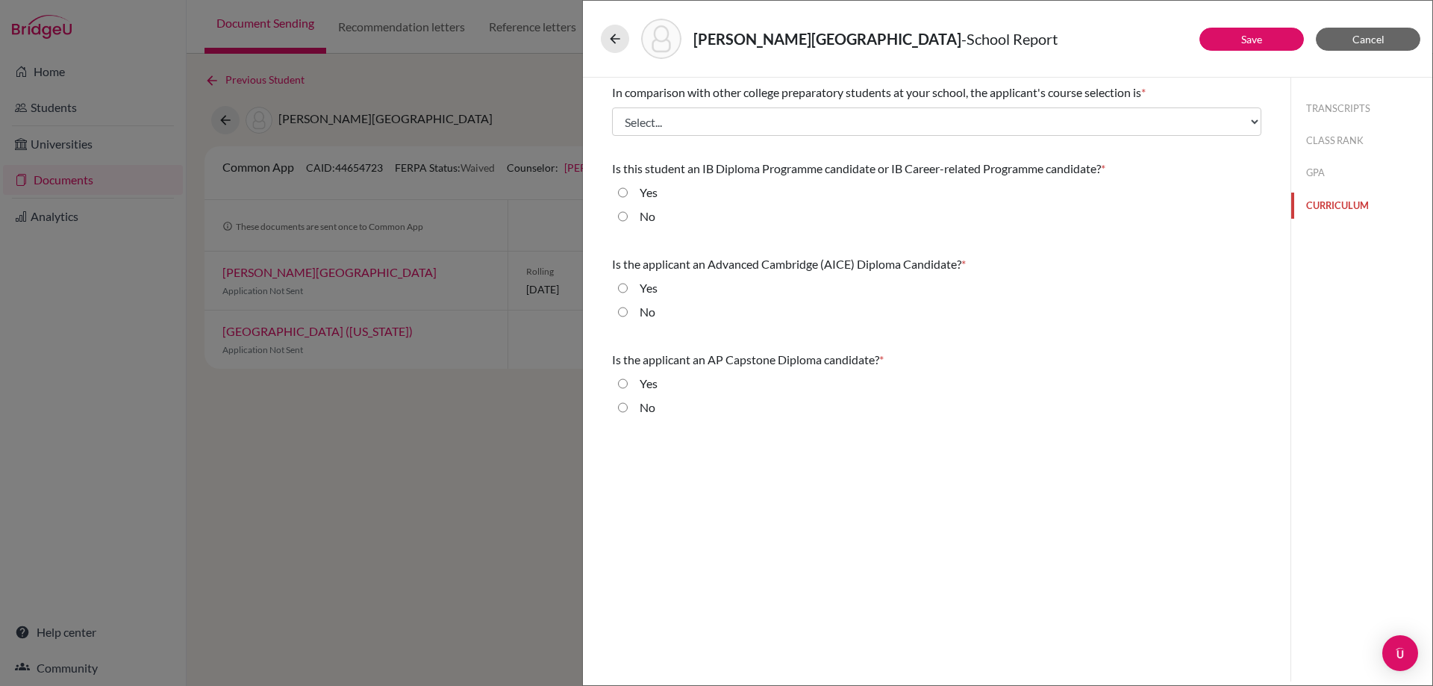
scroll to position [0, 0]
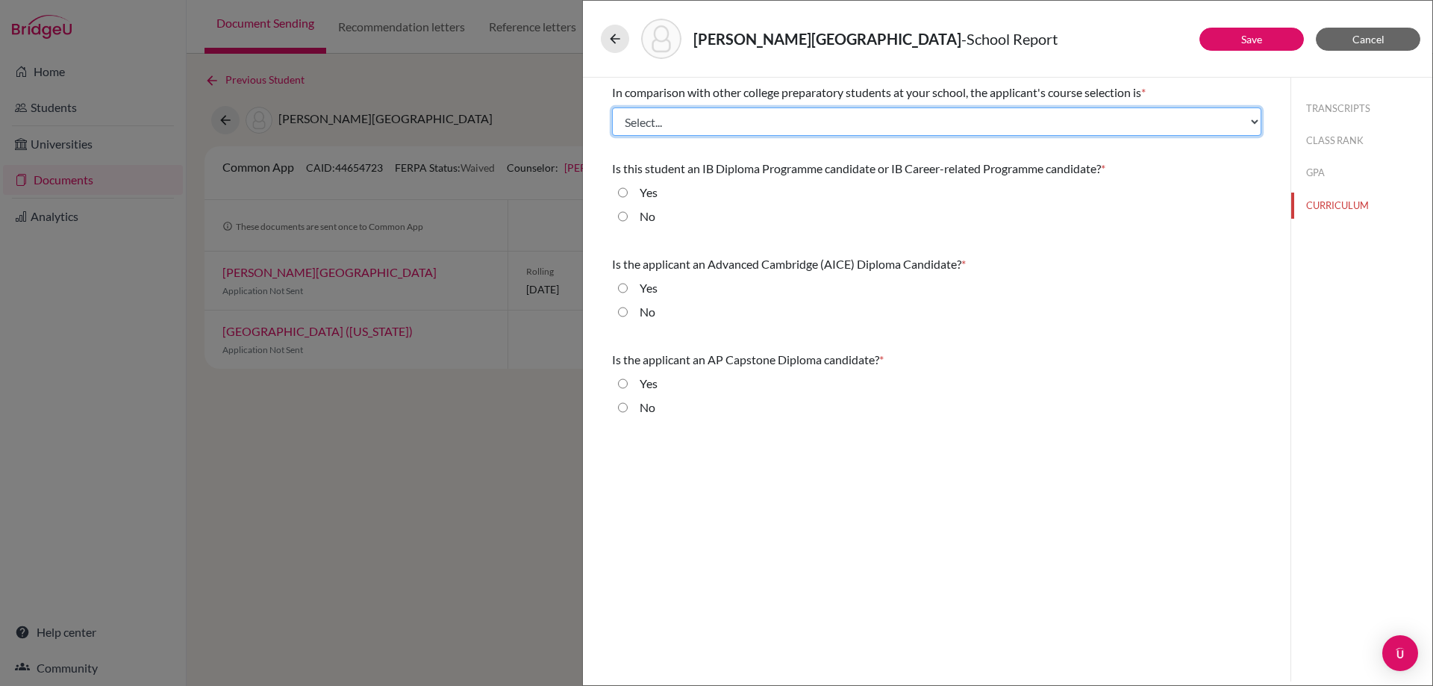
click at [697, 119] on select "Select... Less than demanding Average Demanding Very demanding Most demanding P…" at bounding box center [936, 121] width 649 height 28
select select "4"
click at [612, 107] on select "Select... Less than demanding Average Demanding Very demanding Most demanding P…" at bounding box center [936, 121] width 649 height 28
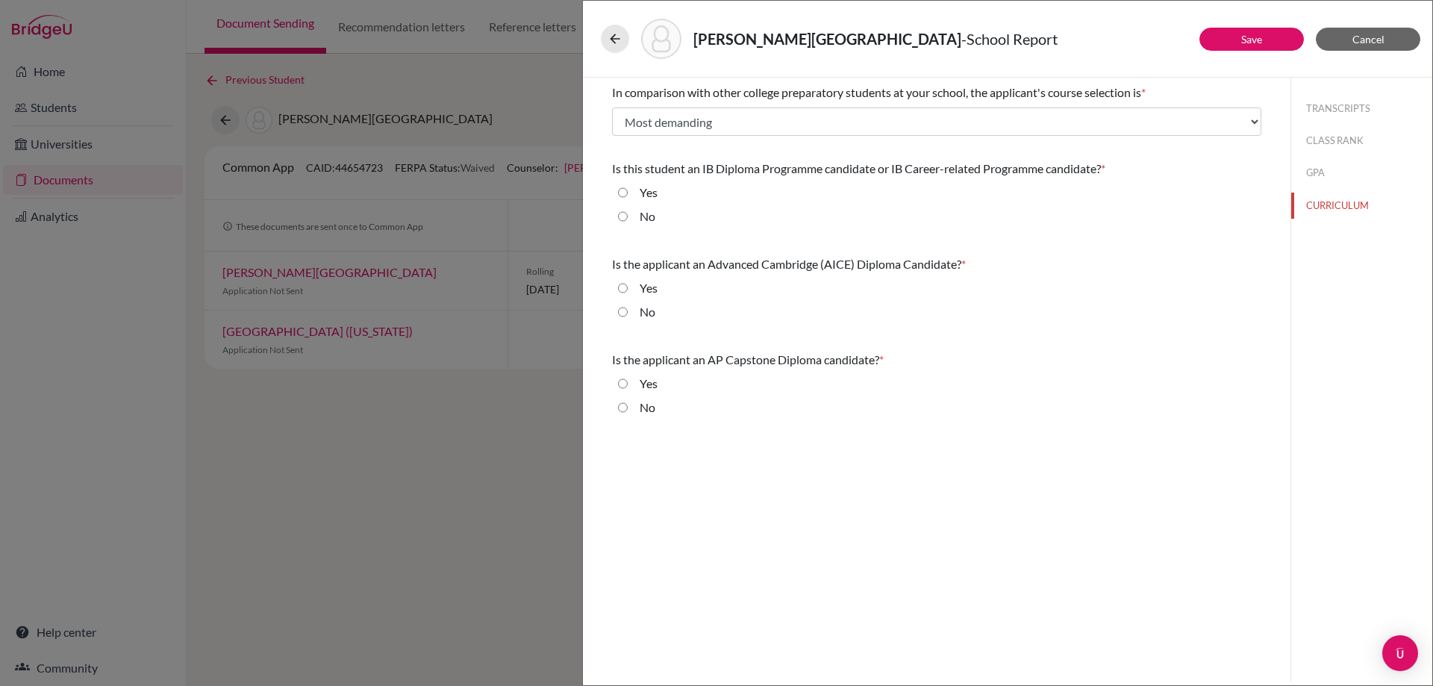
click at [623, 216] on input "No" at bounding box center [623, 217] width 10 height 18
radio input "true"
click at [626, 308] on input "No" at bounding box center [623, 312] width 10 height 18
radio input "true"
click at [622, 406] on input "No" at bounding box center [623, 408] width 10 height 18
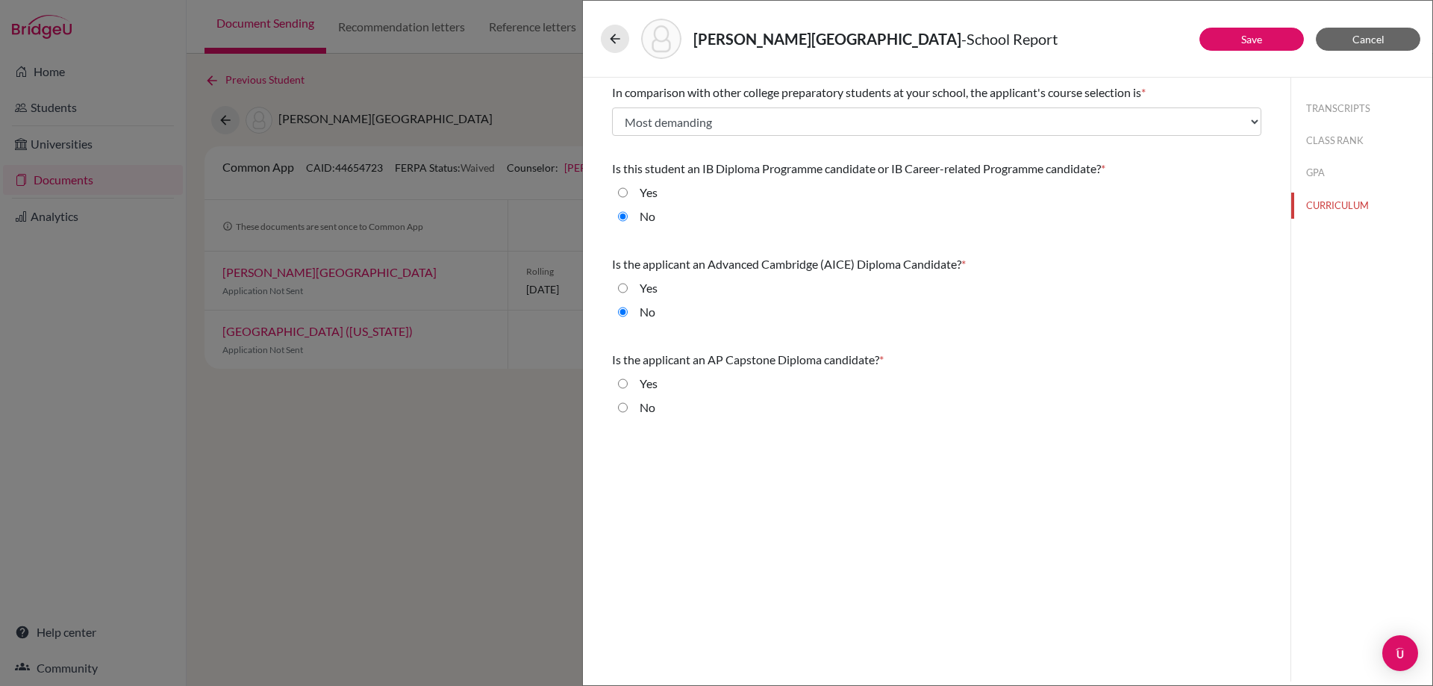
radio input "true"
click at [1241, 40] on link "Save" at bounding box center [1251, 39] width 21 height 13
select select "1"
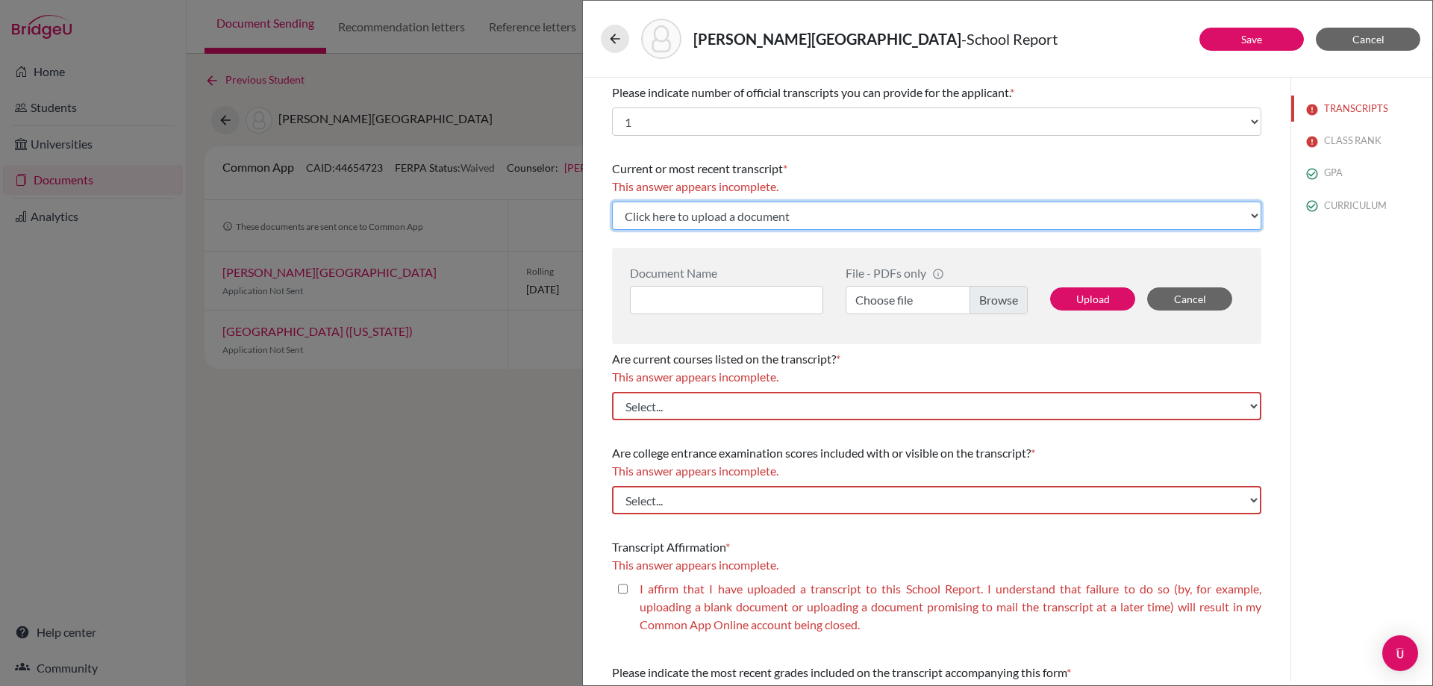
click at [882, 214] on select "Click here to upload a document Upload New File" at bounding box center [936, 216] width 649 height 28
click at [612, 202] on select "Click here to upload a document Upload New File" at bounding box center [936, 216] width 649 height 28
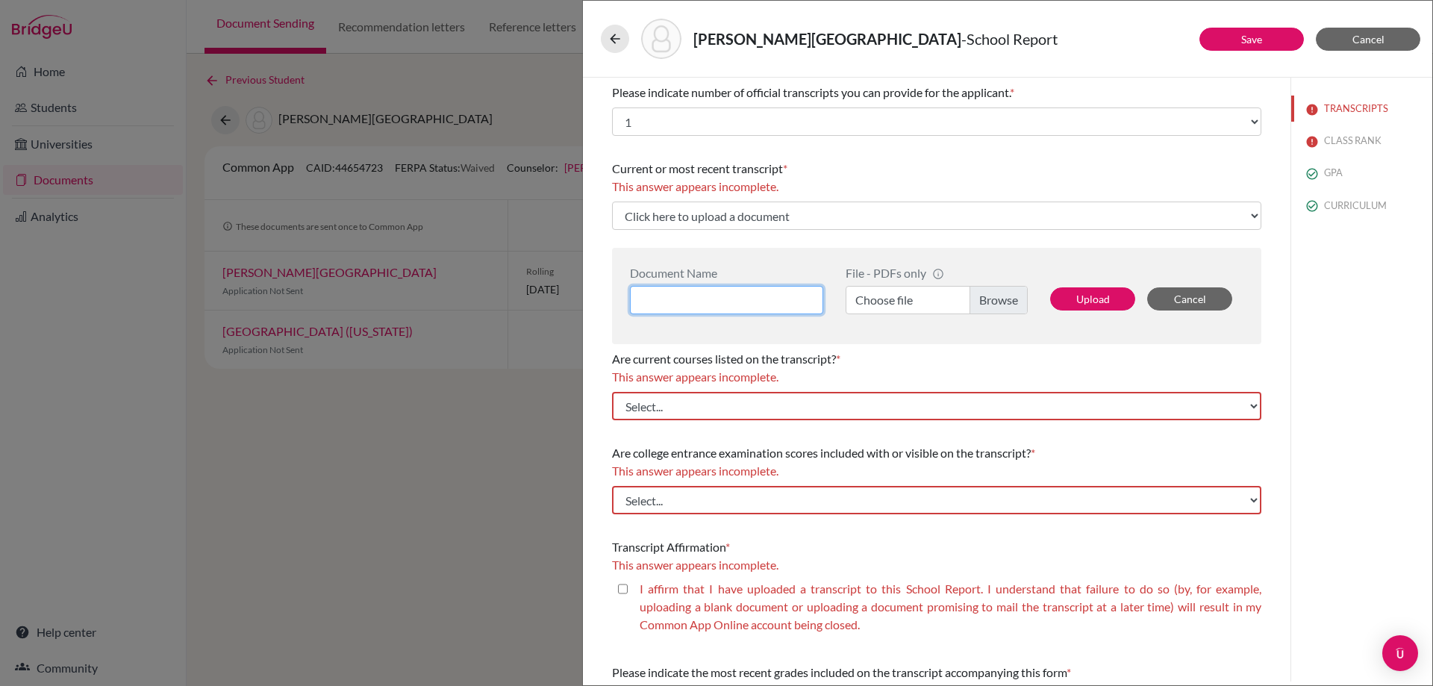
click at [781, 297] on input at bounding box center [726, 300] width 193 height 28
type input "Transcript End Junior Year - Starkenburg, Judah"
click at [971, 310] on label "Choose file" at bounding box center [937, 300] width 182 height 28
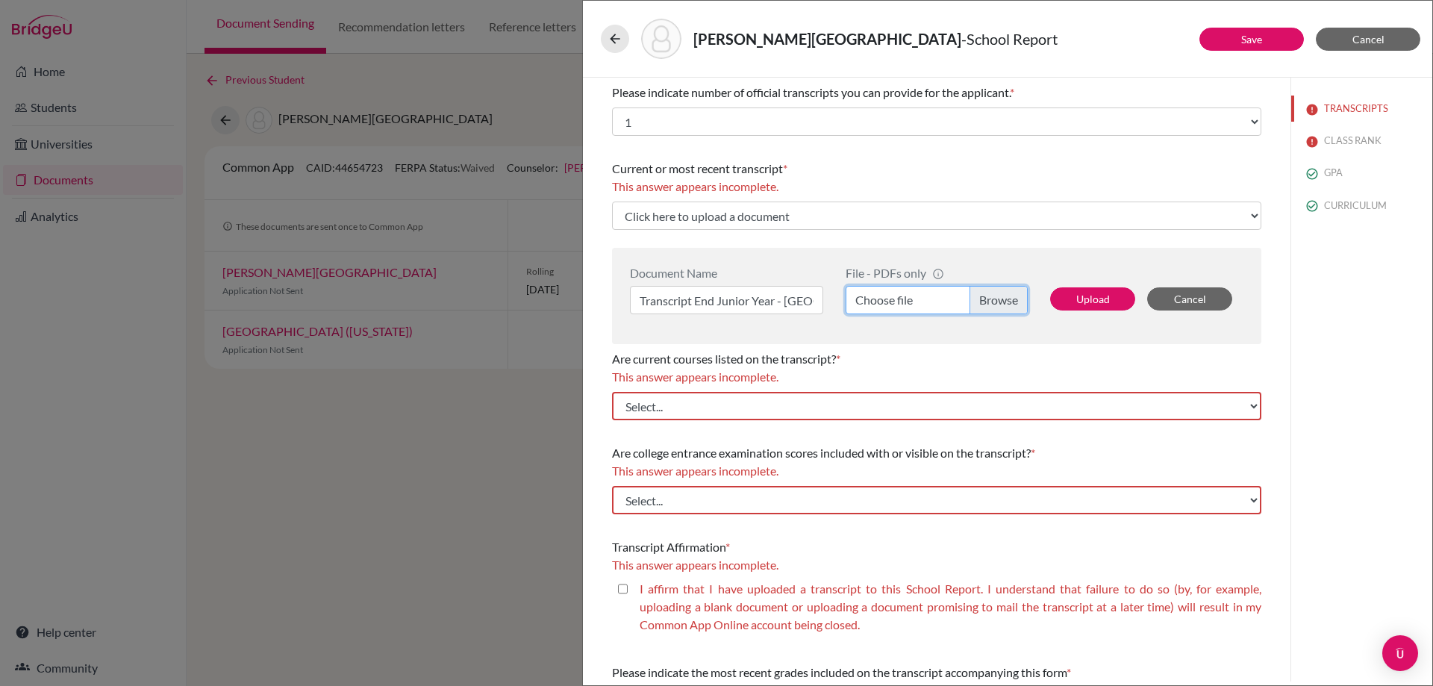
click at [971, 310] on input "Choose file" at bounding box center [937, 300] width 182 height 28
click at [1065, 299] on button "Upload" at bounding box center [1092, 298] width 85 height 23
select select "660647"
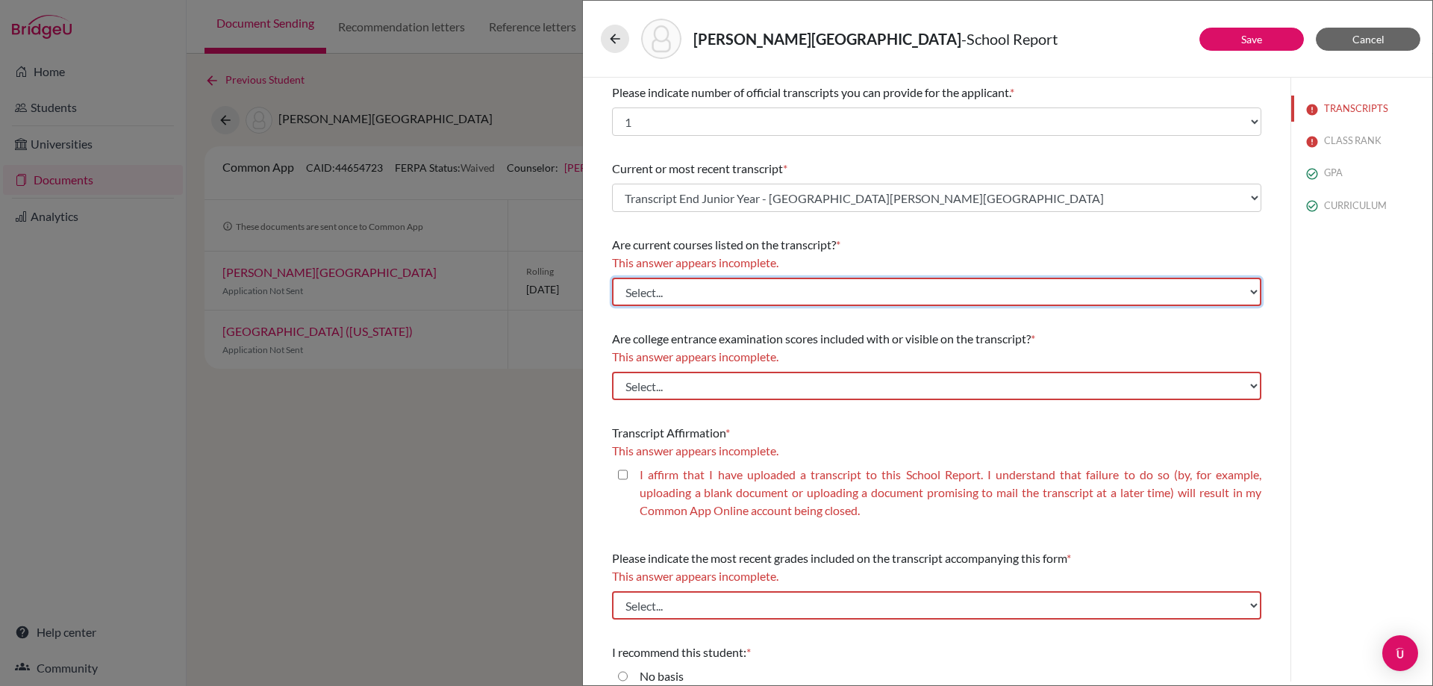
click at [809, 287] on select "Select... Yes No" at bounding box center [936, 292] width 649 height 28
select select "0"
click at [612, 278] on select "Select... Yes No" at bounding box center [936, 292] width 649 height 28
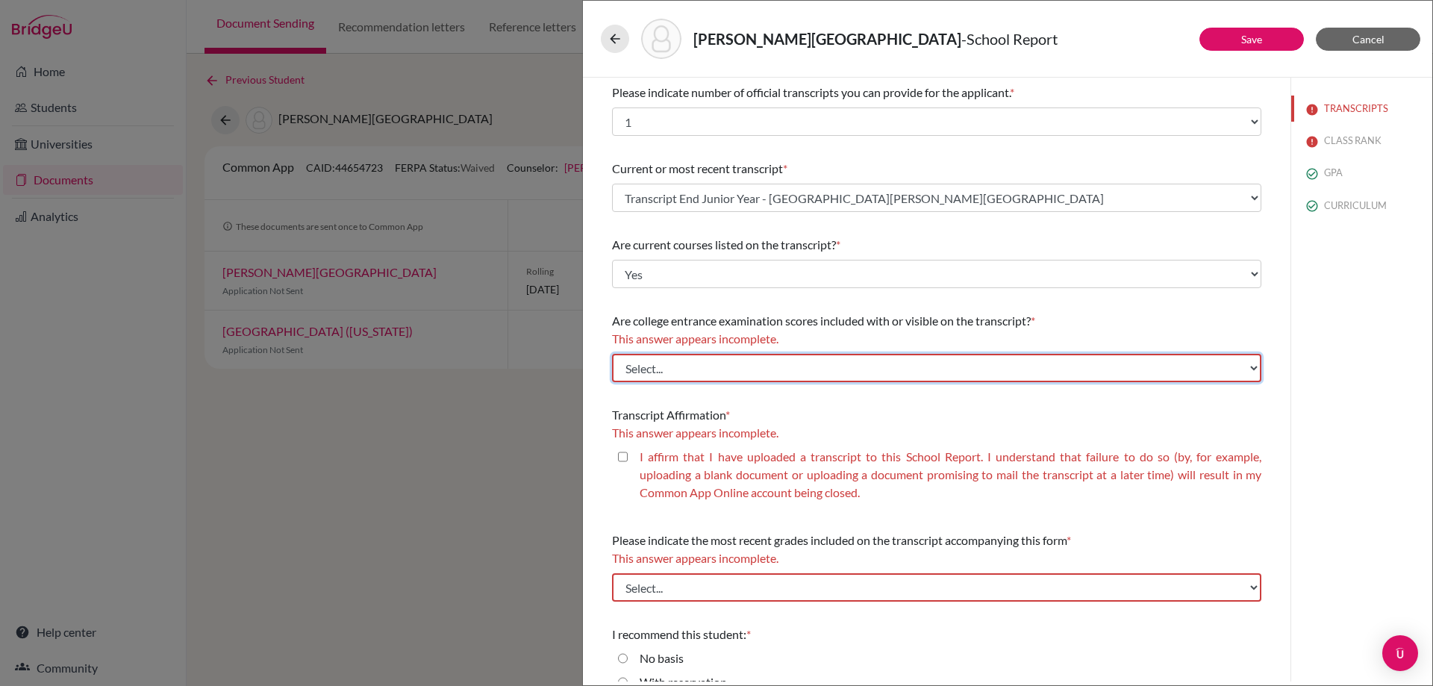
click at [957, 367] on select "Select... Yes No" at bounding box center [936, 368] width 649 height 28
select select "1"
click at [612, 354] on select "Select... Yes No" at bounding box center [936, 368] width 649 height 28
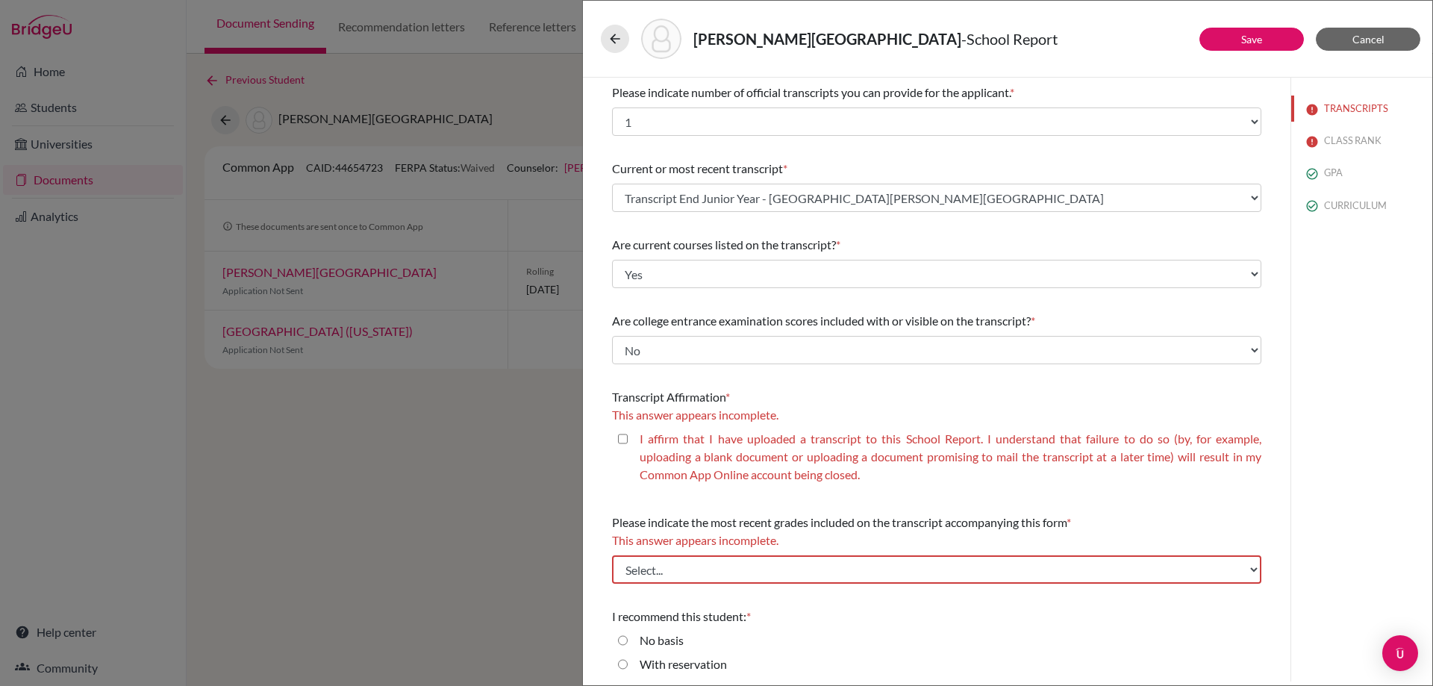
click at [620, 440] on closed\ "I affirm that I have uploaded a transcript to this School Report. I understand …" at bounding box center [623, 439] width 10 height 18
checkbox closed\ "true"
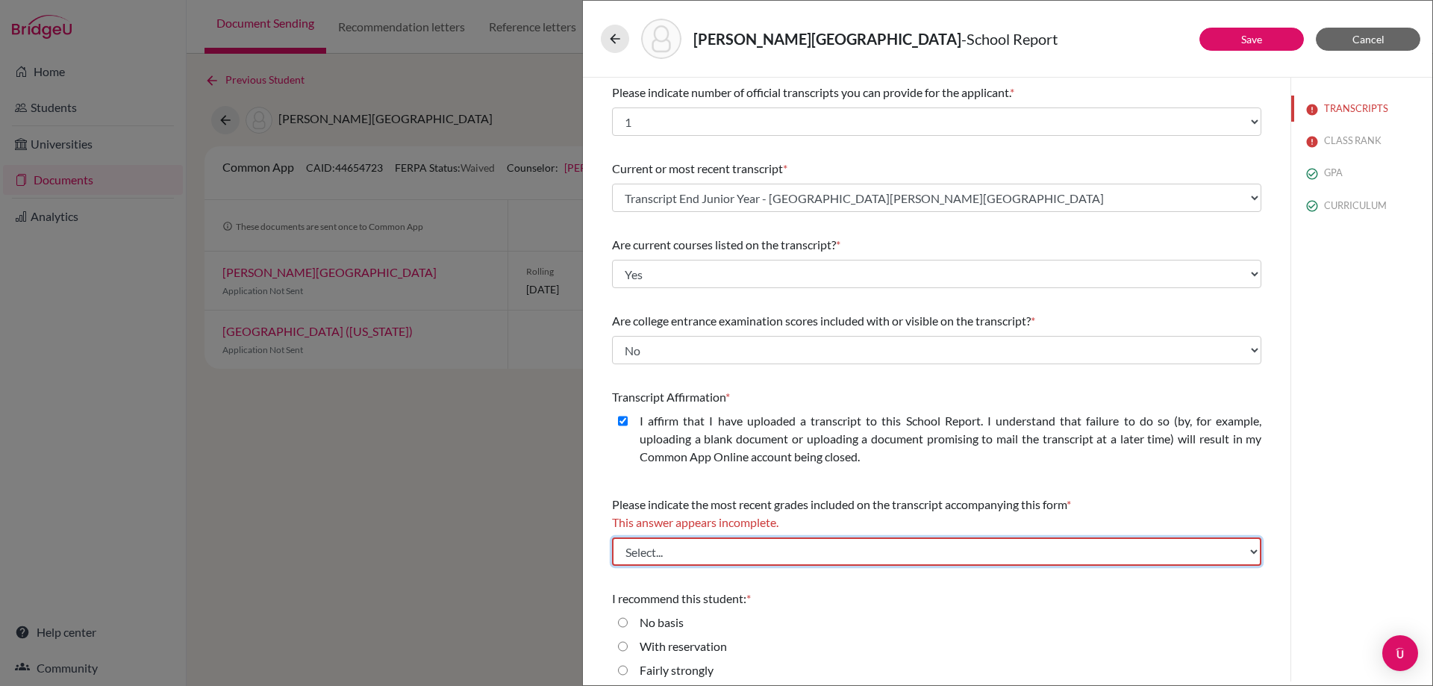
click at [720, 544] on select "Select... Final junior year grades 1st Quarter senior year grades 2nd Quarter/1…" at bounding box center [936, 551] width 649 height 28
select select "0"
click at [612, 537] on select "Select... Final junior year grades 1st Quarter senior year grades 2nd Quarter/1…" at bounding box center [936, 551] width 649 height 28
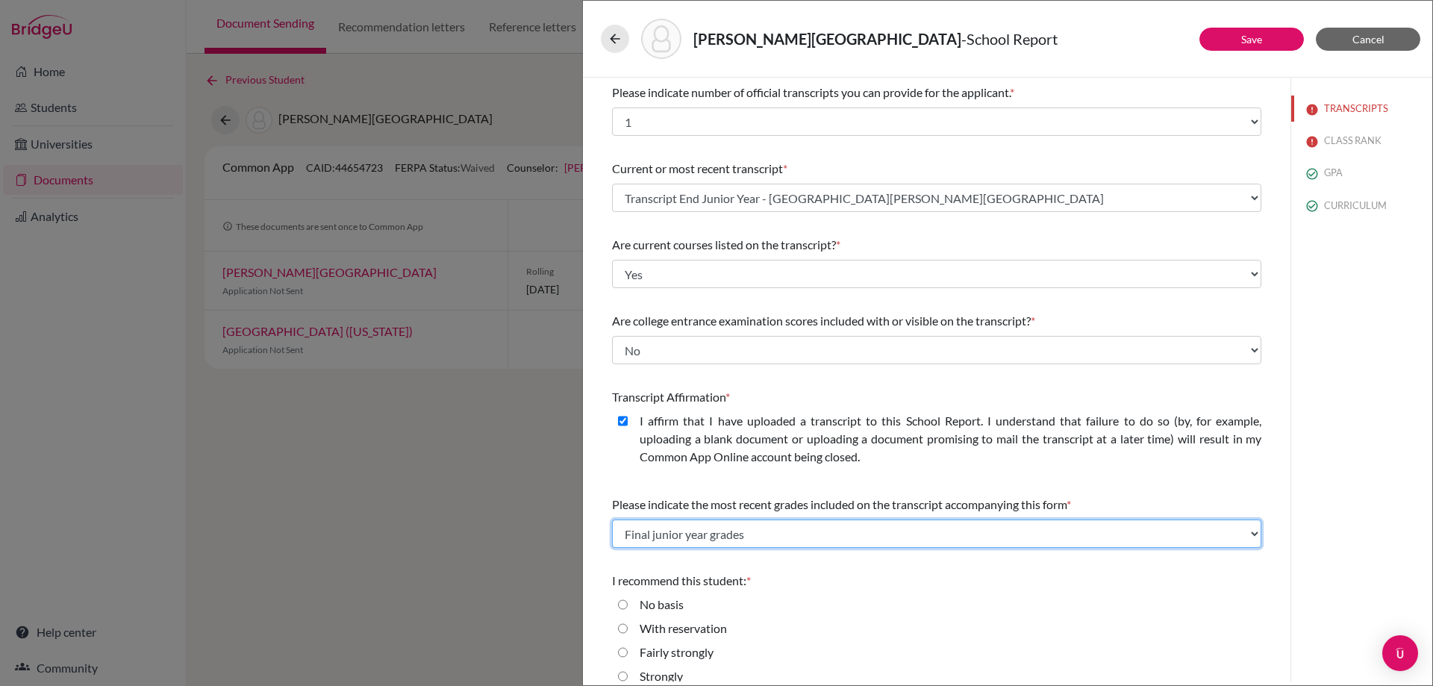
scroll to position [40, 0]
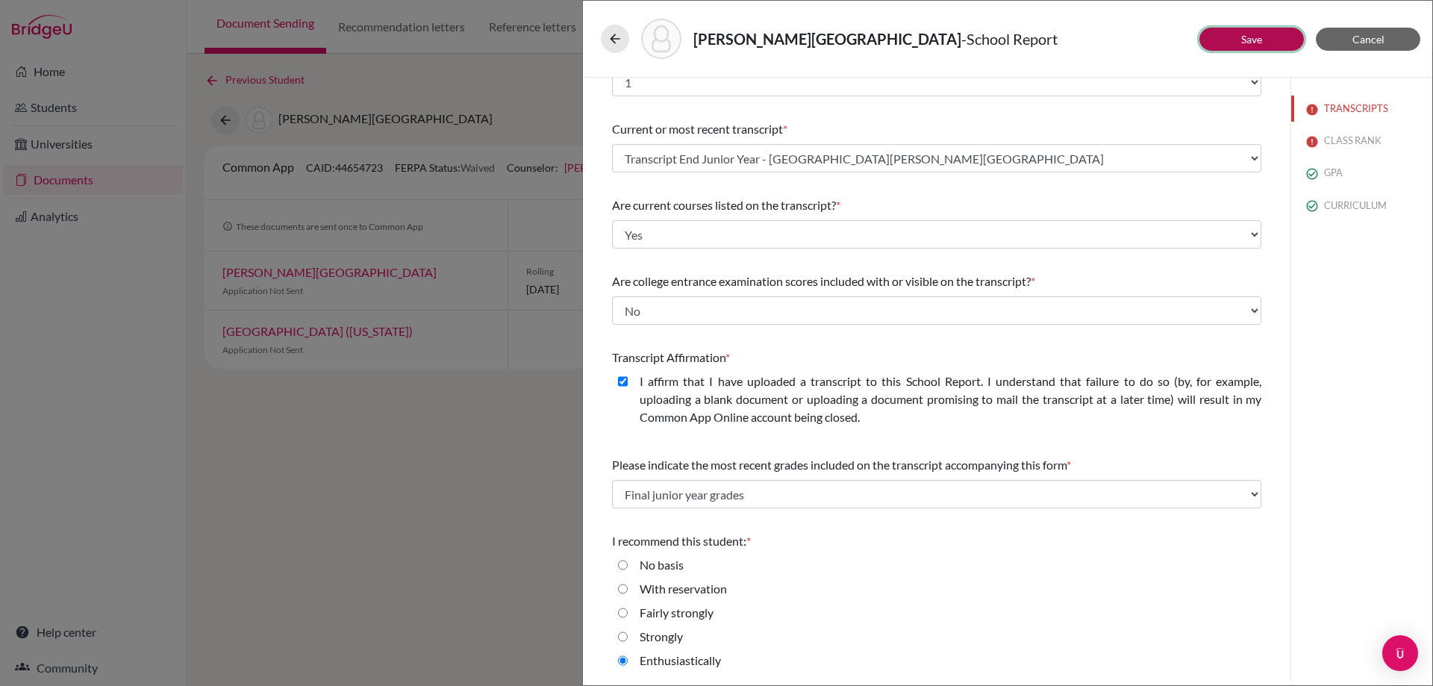
click at [1252, 50] on button "Save" at bounding box center [1252, 39] width 105 height 23
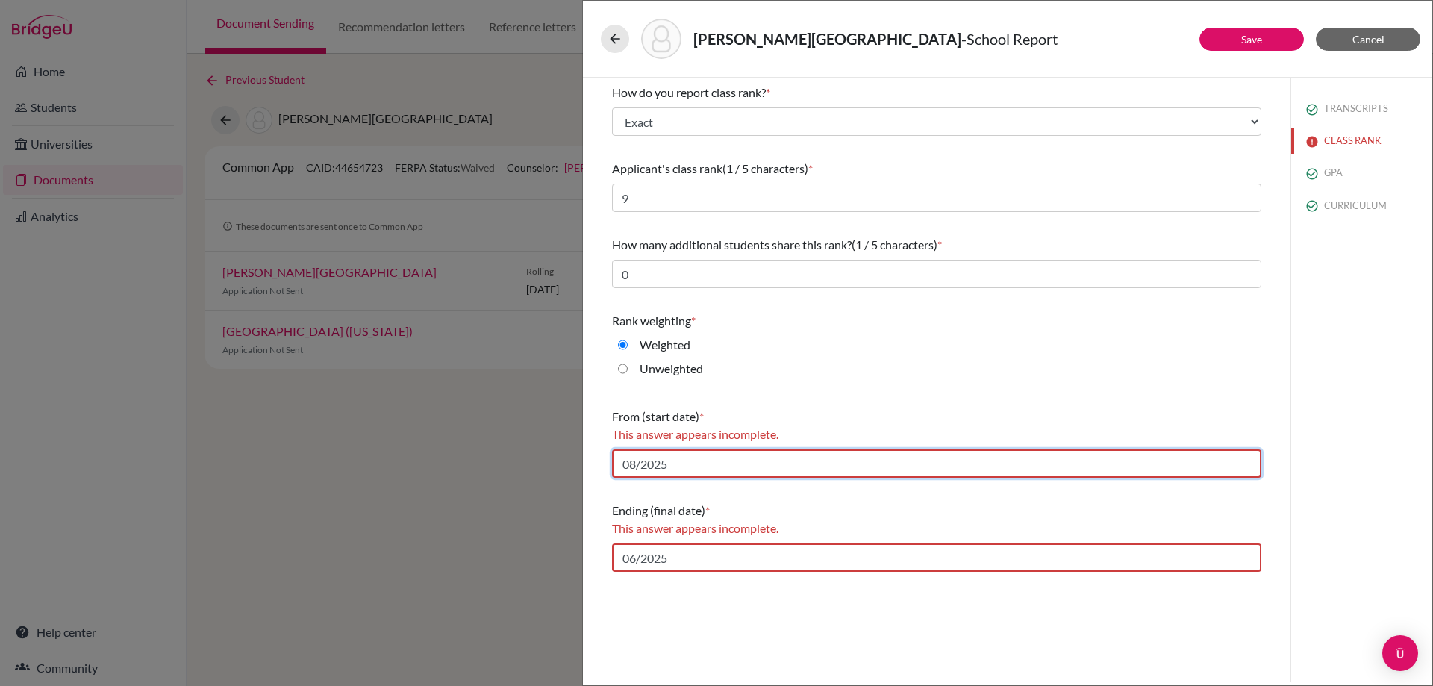
click at [713, 468] on input "08/2025" at bounding box center [936, 463] width 649 height 28
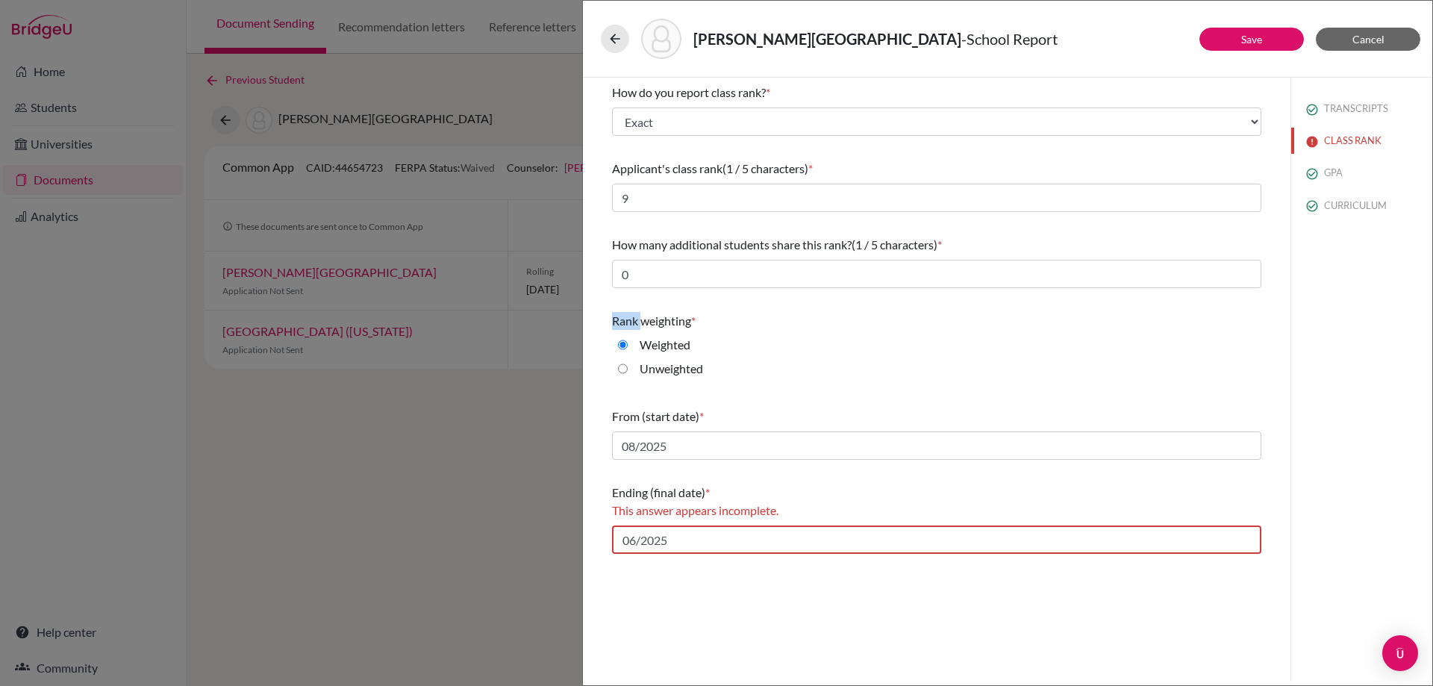
click at [615, 301] on div "How do you report class rank? * Select... Exact Decile Quintile Quartile None A…" at bounding box center [936, 319] width 649 height 482
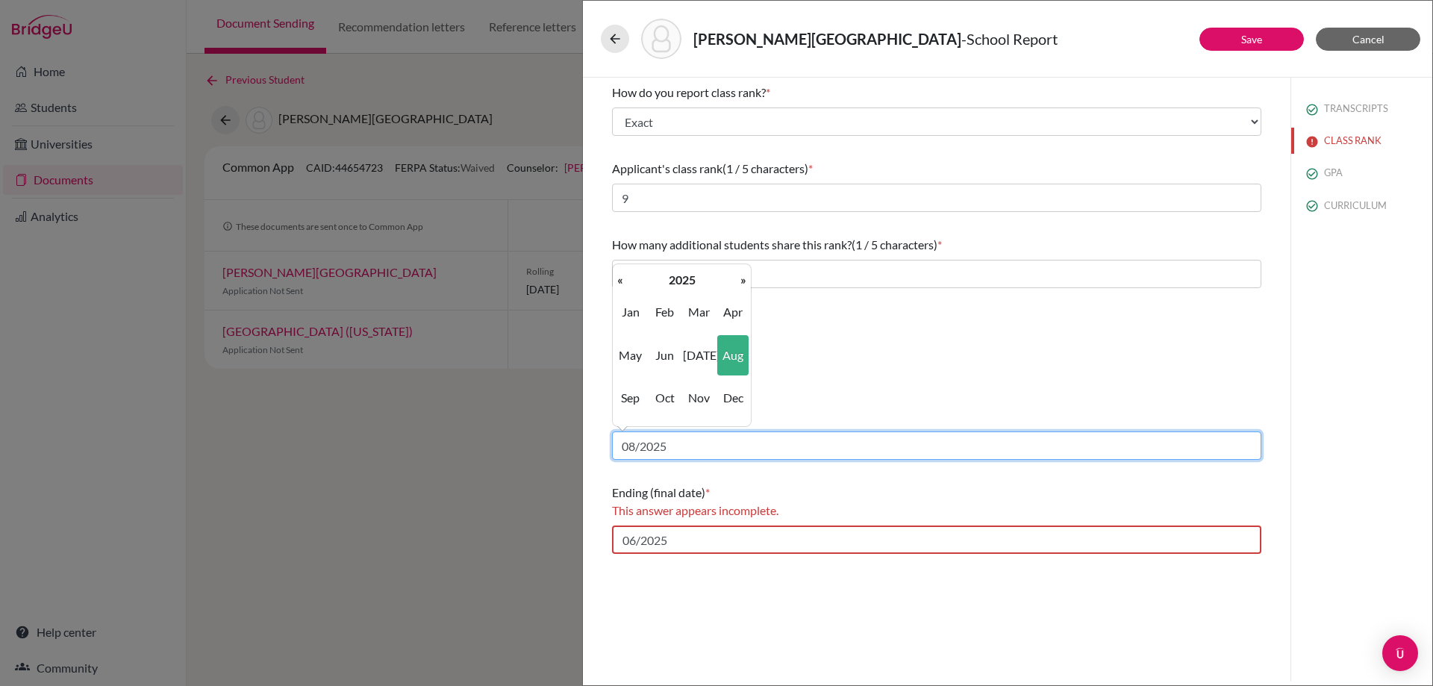
click at [670, 448] on input "08/2025" at bounding box center [936, 445] width 649 height 28
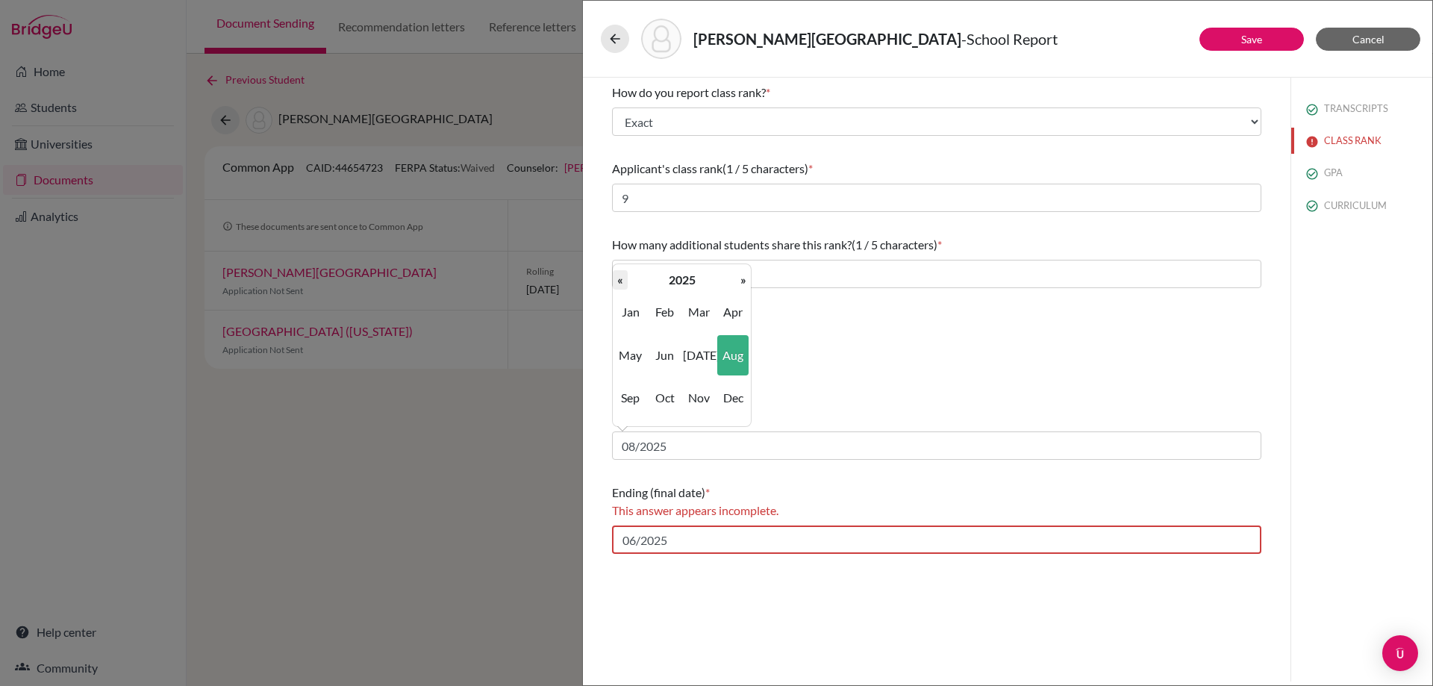
click at [617, 278] on th "«" at bounding box center [620, 279] width 15 height 19
click at [734, 365] on span "Aug" at bounding box center [732, 355] width 31 height 40
type input "08/2022"
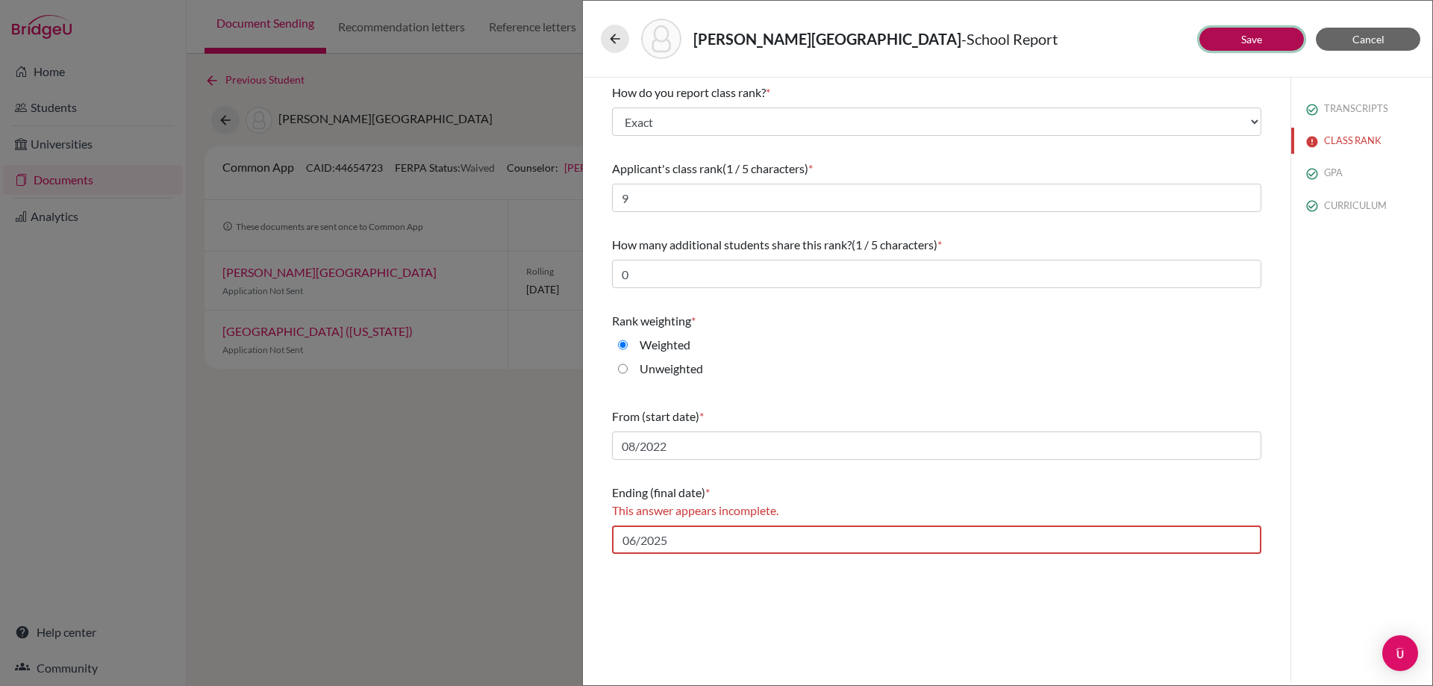
click at [1280, 31] on button "Save" at bounding box center [1252, 39] width 105 height 23
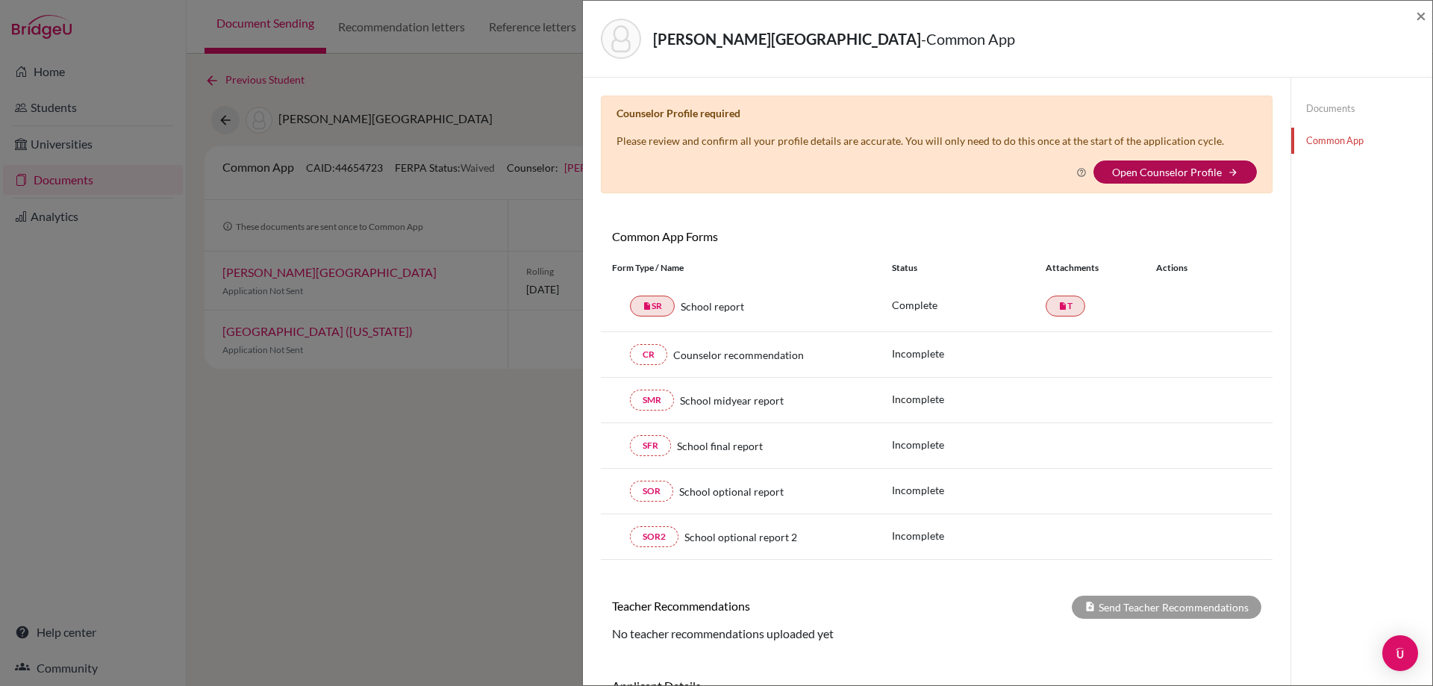
click at [1112, 171] on link "Open Counselor Profile" at bounding box center [1167, 172] width 110 height 13
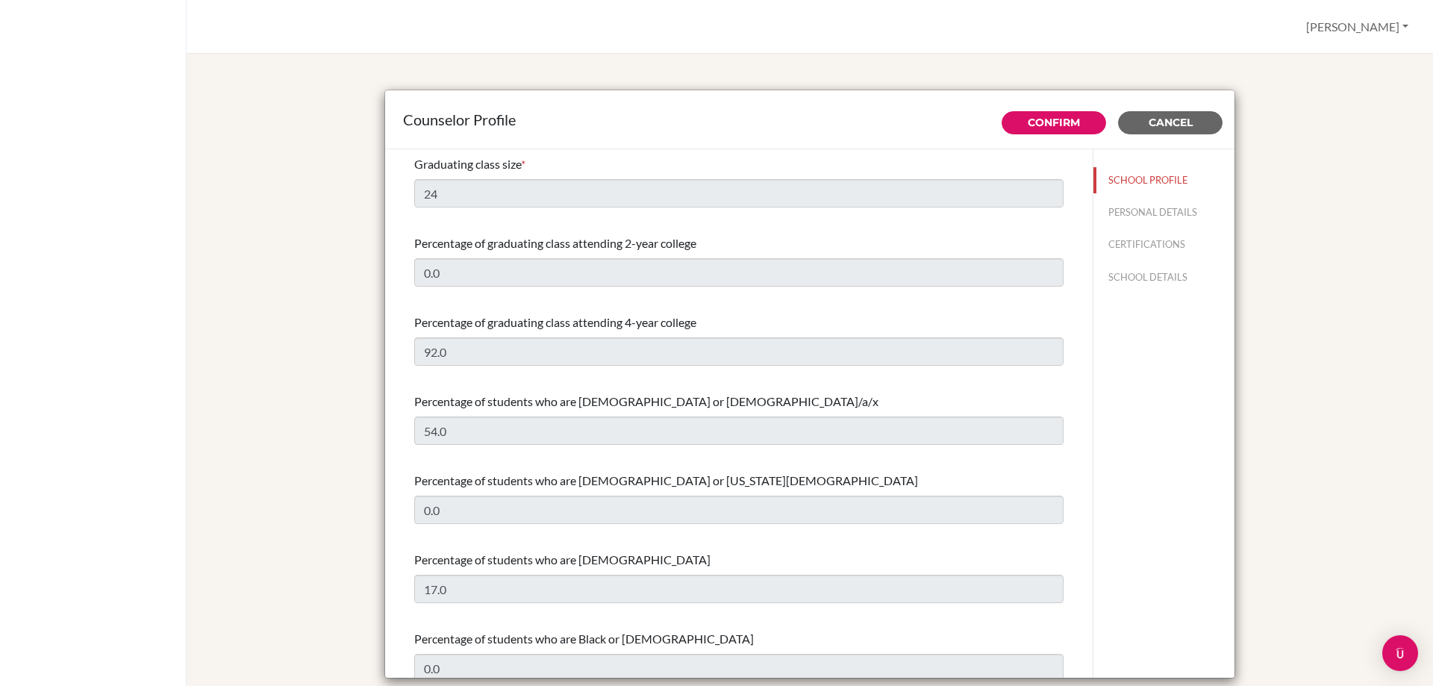
select select "1"
select select "306710"
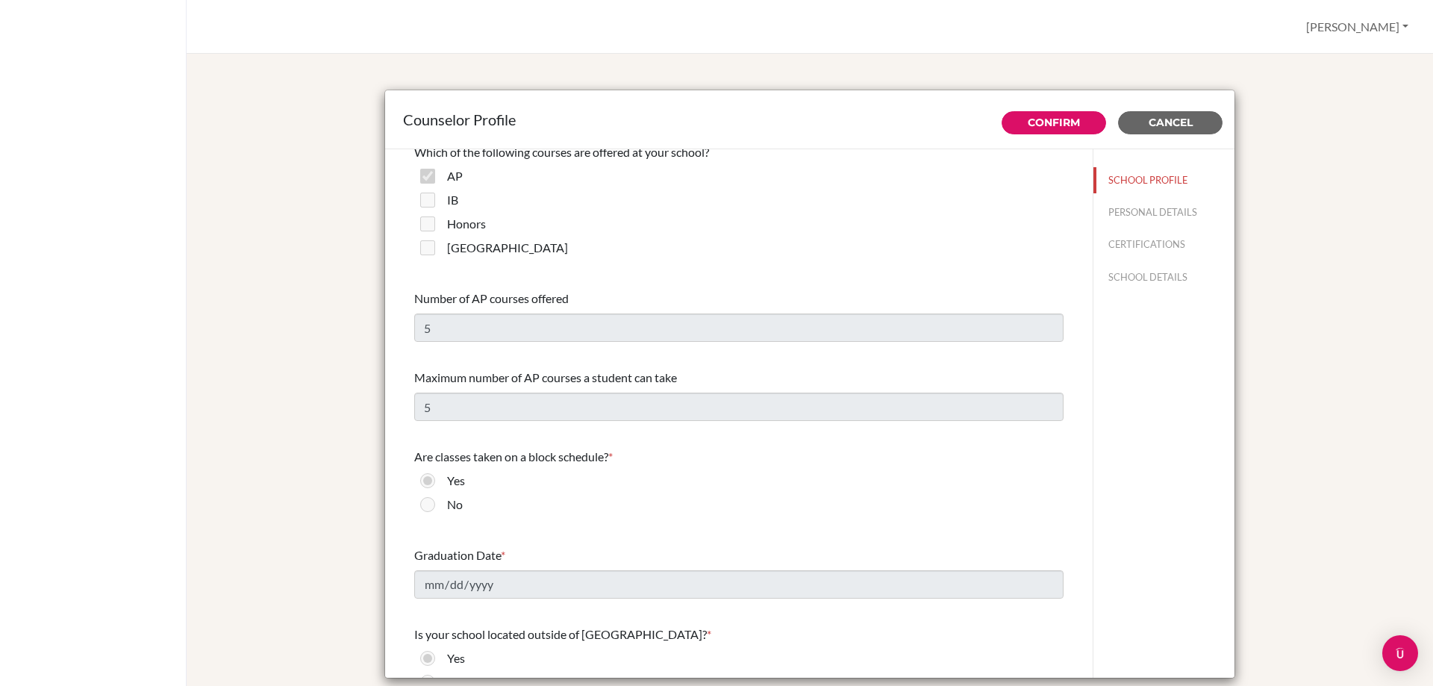
scroll to position [1045, 0]
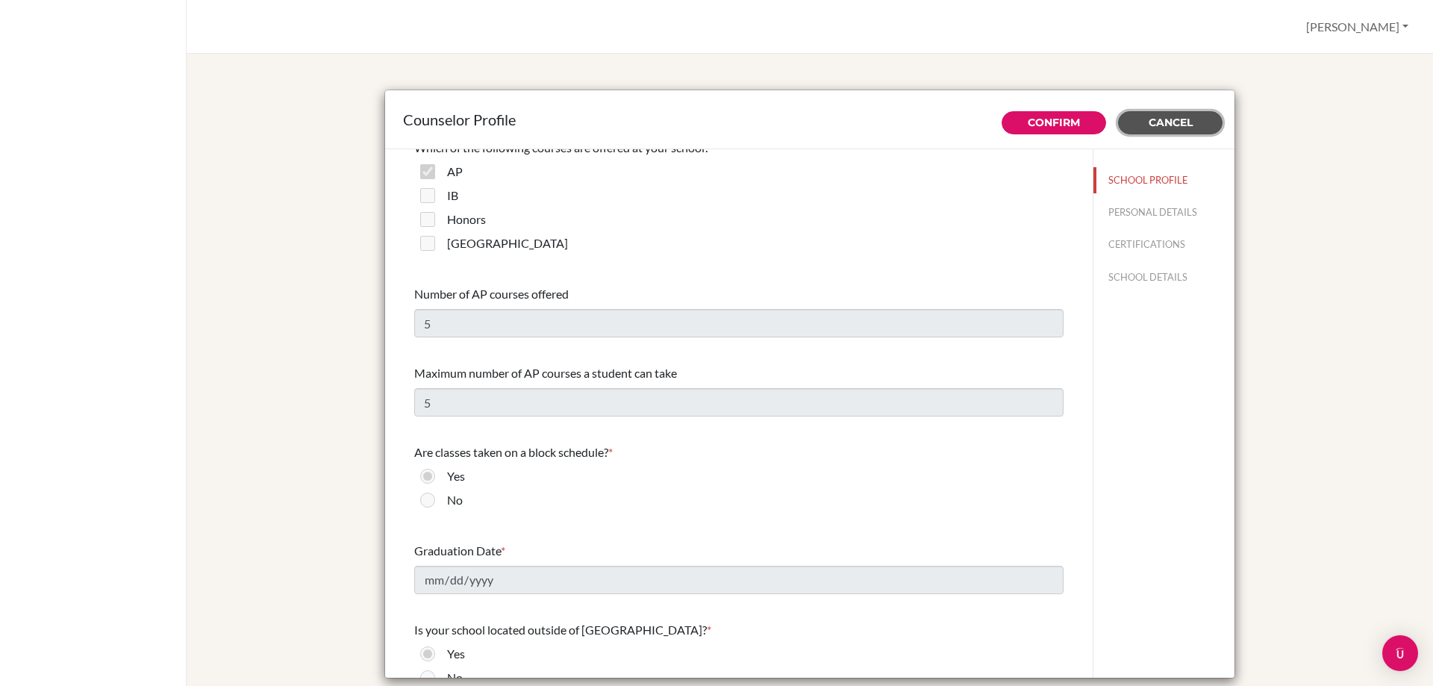
click at [1153, 116] on span "Cancel" at bounding box center [1171, 122] width 44 height 13
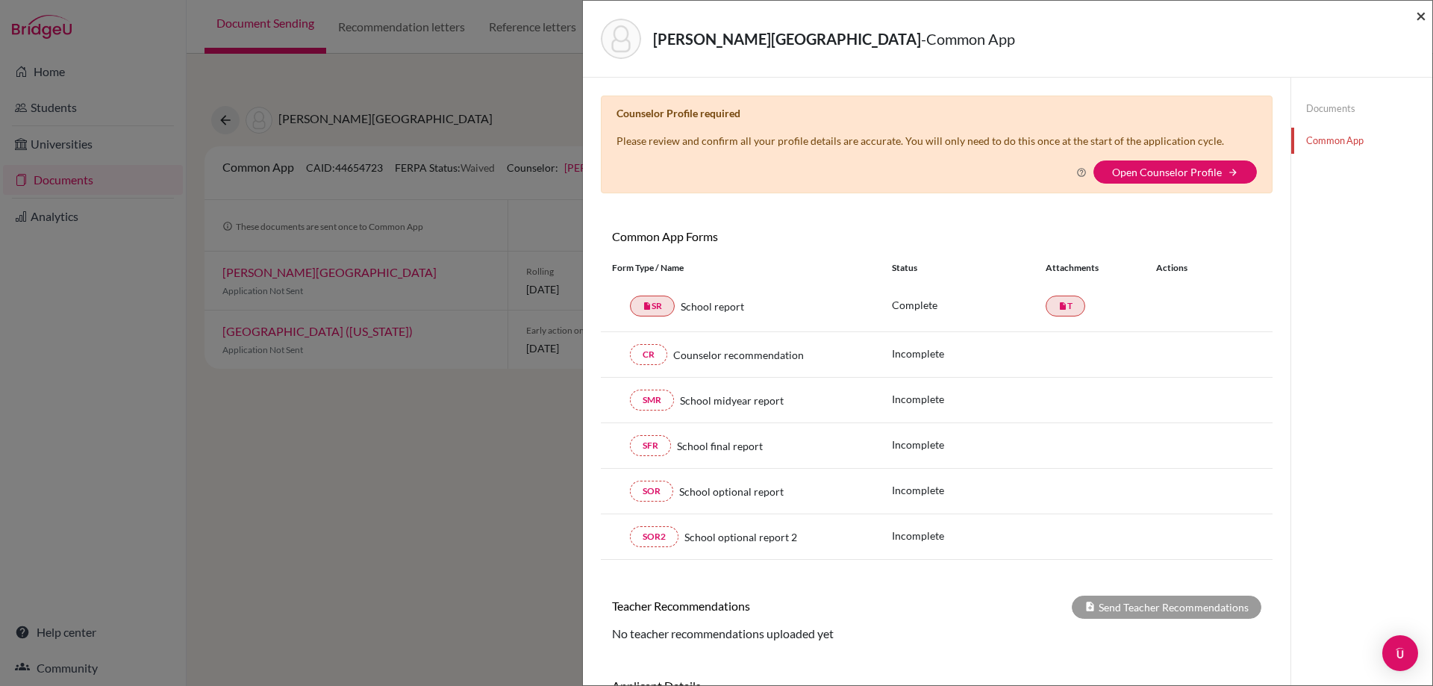
click at [1422, 14] on span "×" at bounding box center [1421, 15] width 10 height 22
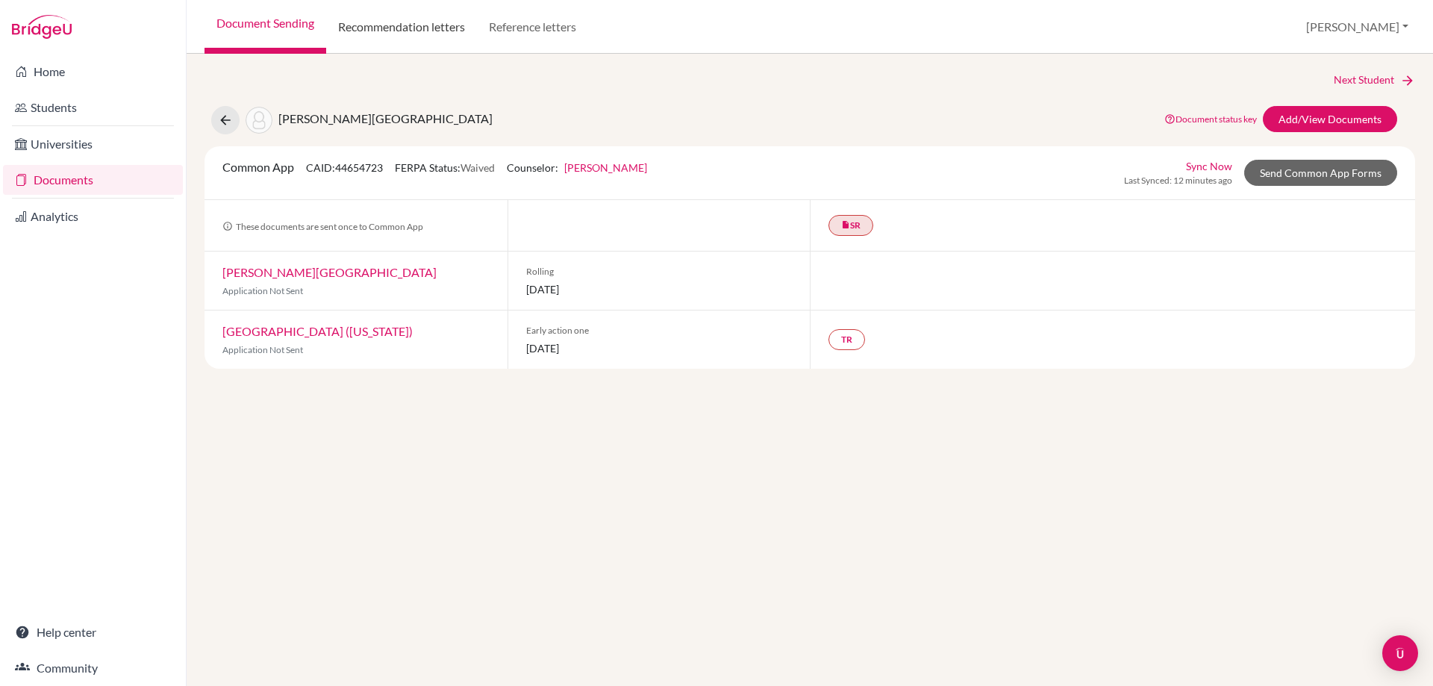
click at [426, 27] on link "Recommendation letters" at bounding box center [401, 27] width 151 height 54
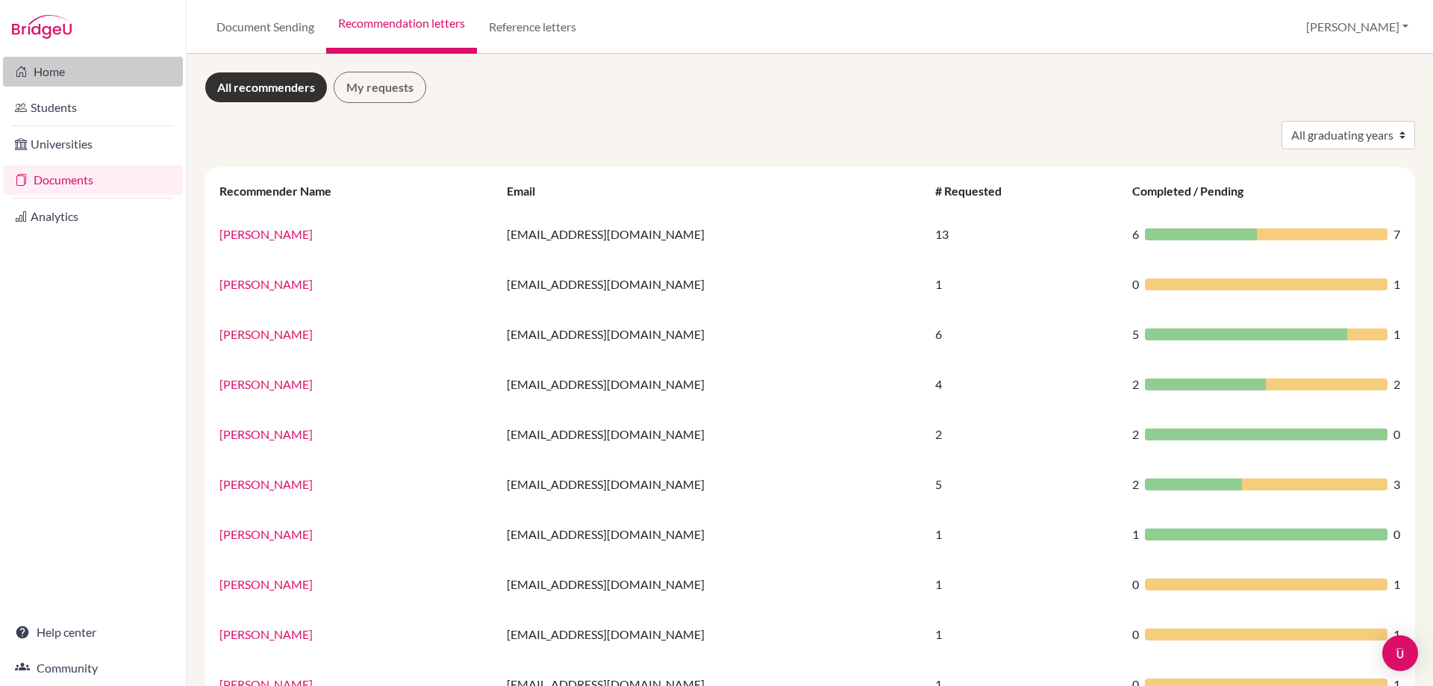
click at [115, 78] on link "Home" at bounding box center [93, 72] width 180 height 30
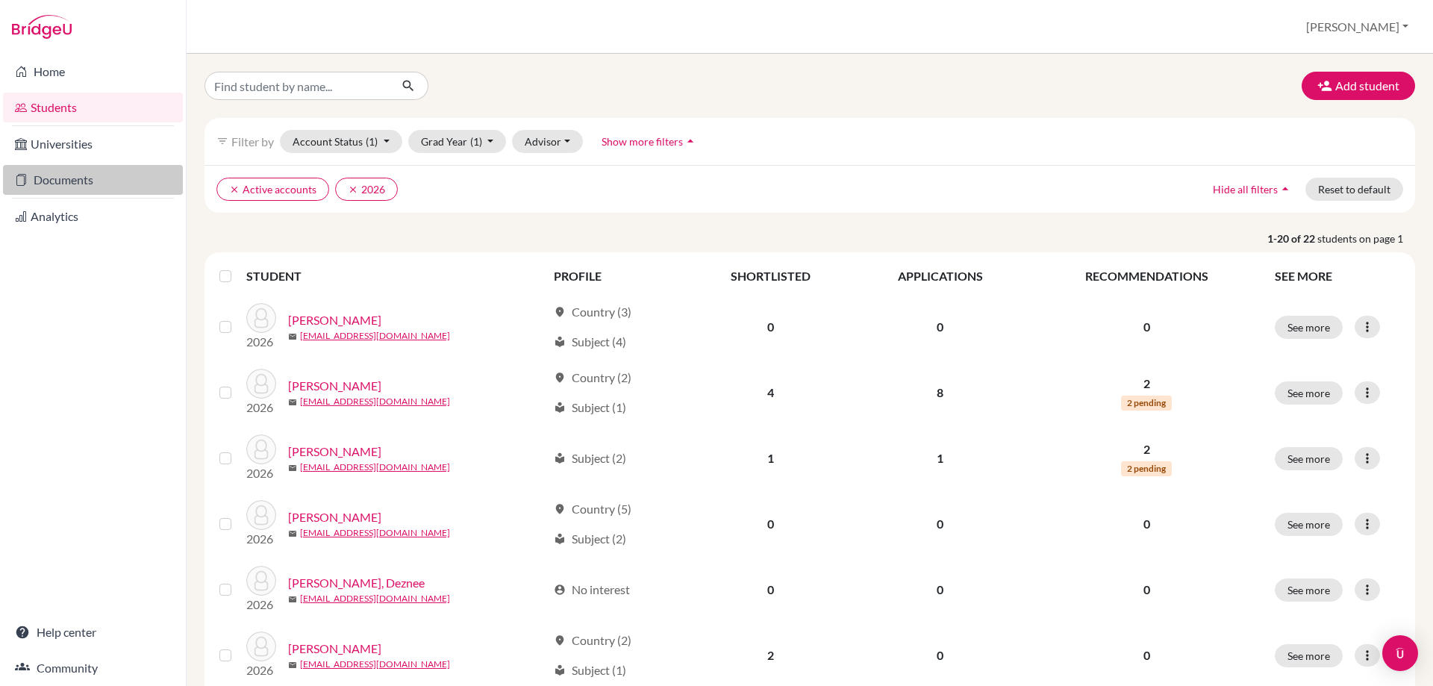
click at [119, 180] on link "Documents" at bounding box center [93, 180] width 180 height 30
